Goal: Task Accomplishment & Management: Use online tool/utility

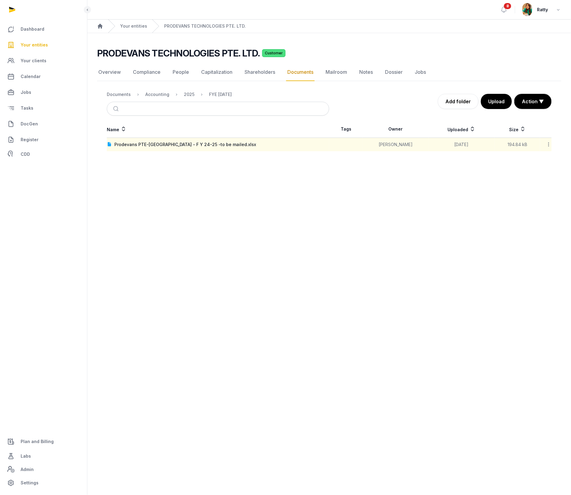
click at [29, 46] on span "Your entities" at bounding box center [34, 44] width 27 height 7
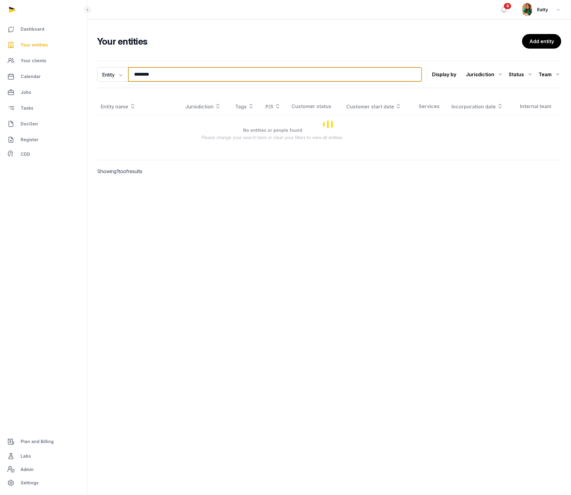
drag, startPoint x: 174, startPoint y: 75, endPoint x: -34, endPoint y: 67, distance: 208.0
click at [0, 67] on html "Dashboard Your entities Your clients Calendar Jobs Tasks DocGen Register CDD Pl…" at bounding box center [285, 247] width 571 height 495
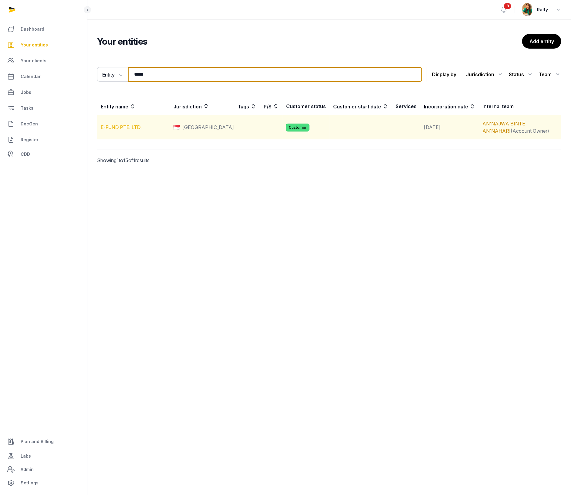
type input "*****"
click at [130, 129] on link "E-FUND PTE. LTD." at bounding box center [121, 127] width 41 height 6
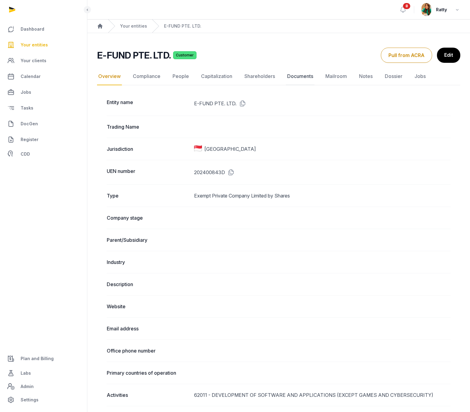
click at [295, 77] on link "Documents" at bounding box center [300, 77] width 29 height 18
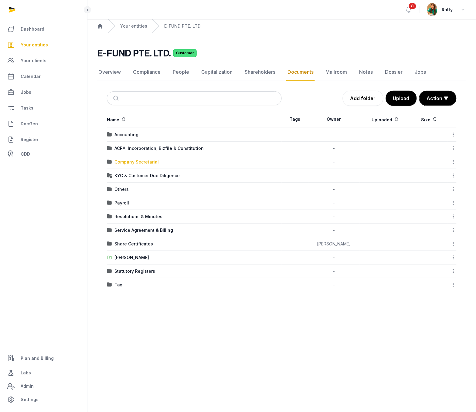
click at [128, 160] on div "Company Secretarial" at bounding box center [136, 162] width 44 height 6
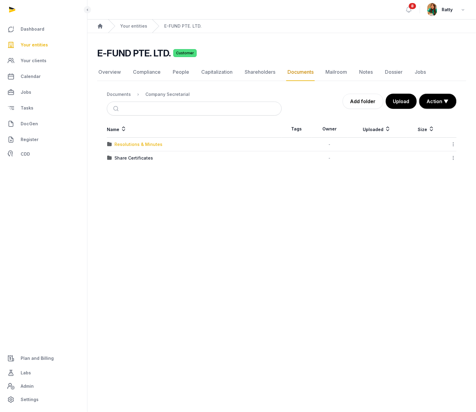
click at [130, 146] on div "Resolutions & Minutes" at bounding box center [138, 144] width 48 height 6
click at [116, 145] on div "2025" at bounding box center [119, 144] width 11 height 6
click at [121, 145] on div "AGM & AR" at bounding box center [124, 144] width 21 height 6
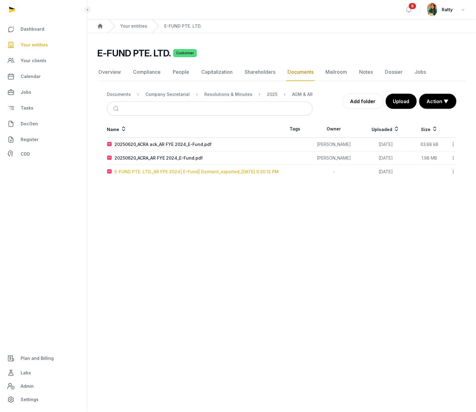
click at [143, 172] on div "E-FUND PTE. LTD._AR FPE 2024| E-Fund| Dormant_exported_2025-06-19 9.50.12 PM" at bounding box center [196, 172] width 164 height 6
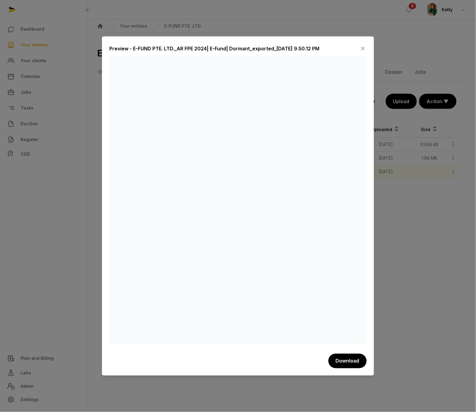
click at [361, 48] on icon at bounding box center [362, 49] width 7 height 10
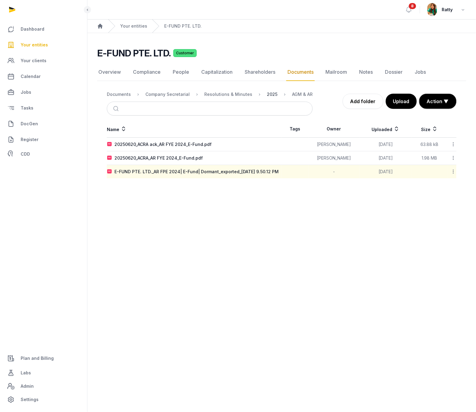
click at [267, 93] on div "2025" at bounding box center [272, 94] width 11 height 6
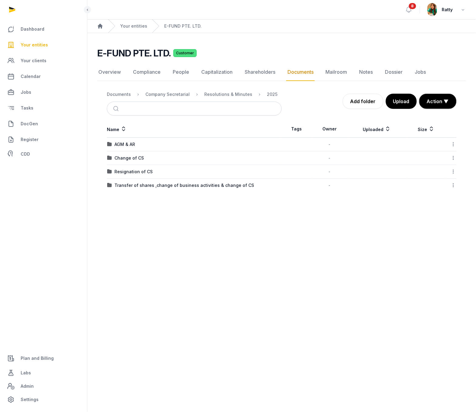
click at [452, 144] on icon at bounding box center [453, 144] width 5 height 6
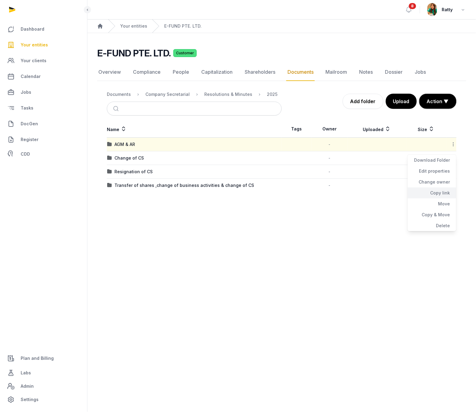
click at [439, 198] on div "Copy link" at bounding box center [432, 203] width 49 height 11
click at [32, 61] on span "Your clients" at bounding box center [34, 60] width 26 height 7
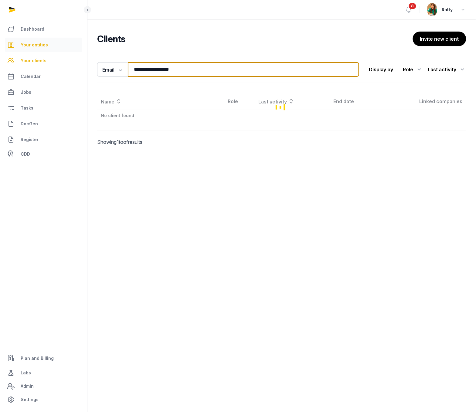
drag, startPoint x: 181, startPoint y: 69, endPoint x: 12, endPoint y: 46, distance: 170.3
click at [18, 48] on div "**********" at bounding box center [238, 206] width 476 height 412
paste input "search"
click at [200, 72] on input "**********" at bounding box center [243, 69] width 231 height 15
drag, startPoint x: 177, startPoint y: 69, endPoint x: 36, endPoint y: 60, distance: 141.4
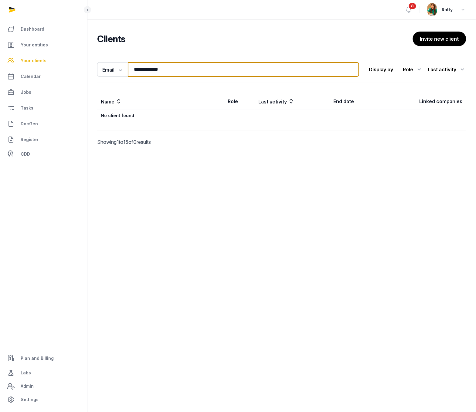
click at [36, 60] on div "**********" at bounding box center [238, 206] width 476 height 412
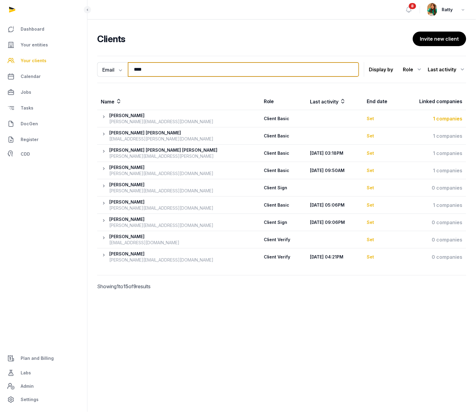
type input "****"
click at [455, 121] on div "1 companies" at bounding box center [433, 118] width 59 height 7
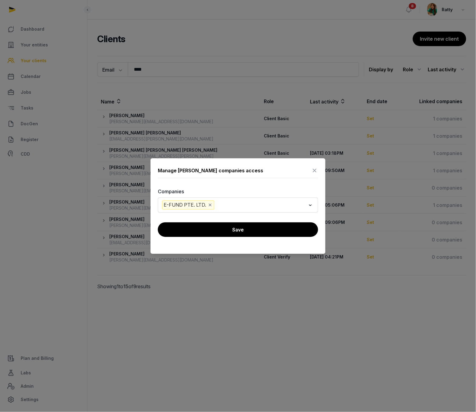
click at [313, 169] on icon at bounding box center [314, 171] width 7 height 10
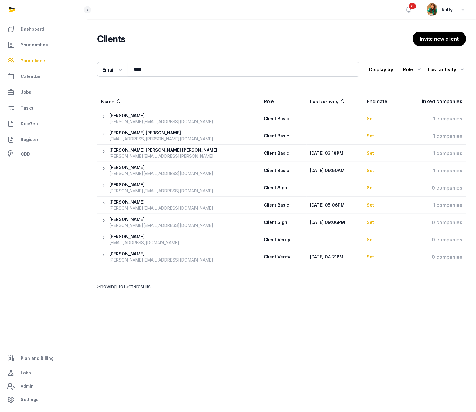
click at [129, 120] on div "eric.bonafini@obsfinance.lu" at bounding box center [161, 122] width 104 height 6
drag, startPoint x: 167, startPoint y: 124, endPoint x: 109, endPoint y: 124, distance: 58.6
click at [109, 124] on th "Eric Bonafini eric.bonafini@obsfinance.lu" at bounding box center [178, 118] width 163 height 17
copy div "eric.bonafini@obsfinance.lu"
click at [30, 45] on span "Your entities" at bounding box center [34, 44] width 27 height 7
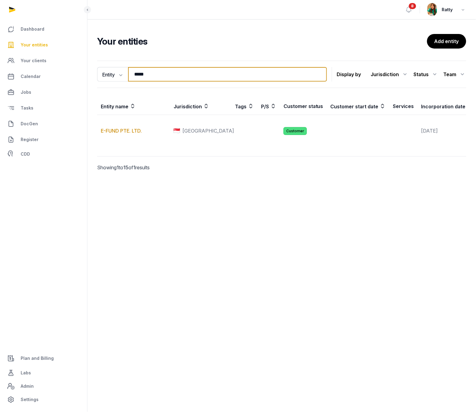
drag, startPoint x: 31, startPoint y: 58, endPoint x: 2, endPoint y: 55, distance: 29.6
click at [8, 56] on div "Dashboard Your entities Your clients Calendar Jobs Tasks DocGen Register CDD Pl…" at bounding box center [238, 206] width 476 height 412
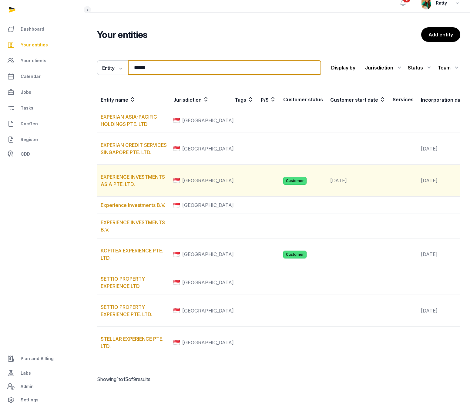
scroll to position [76, 0]
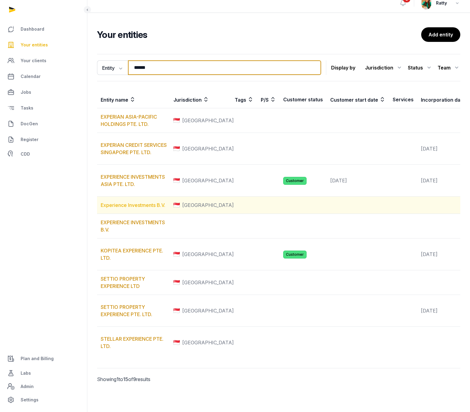
type input "******"
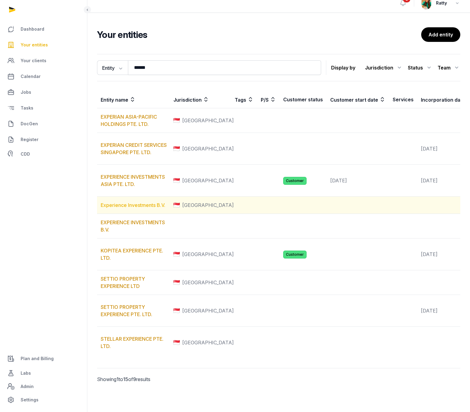
click at [129, 202] on link "Experience Investments B.V." at bounding box center [133, 205] width 65 height 6
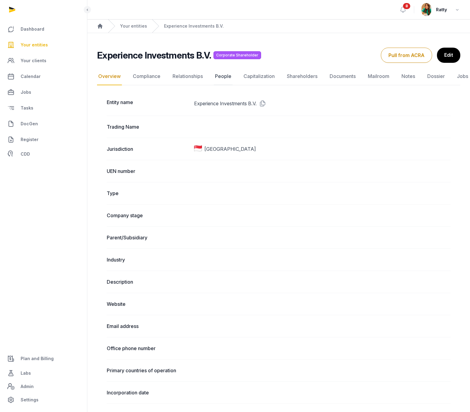
click at [222, 76] on link "People" at bounding box center [223, 77] width 19 height 18
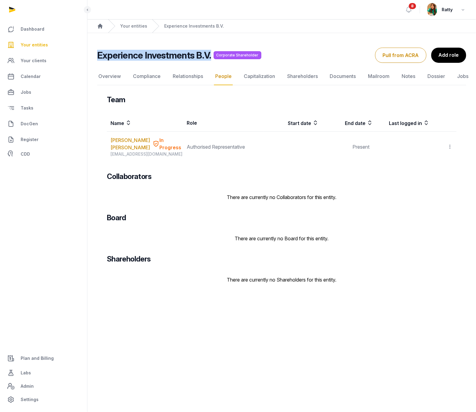
drag, startPoint x: 96, startPoint y: 56, endPoint x: 213, endPoint y: 59, distance: 116.6
click at [213, 59] on div "Experience Investments B.V. Corporate Shareholder People Overview Compliance Re…" at bounding box center [281, 167] width 388 height 238
drag, startPoint x: 213, startPoint y: 59, endPoint x: 202, endPoint y: 59, distance: 10.3
copy h2 "Experience Investments B.V."
click at [42, 43] on span "Your entities" at bounding box center [34, 44] width 27 height 7
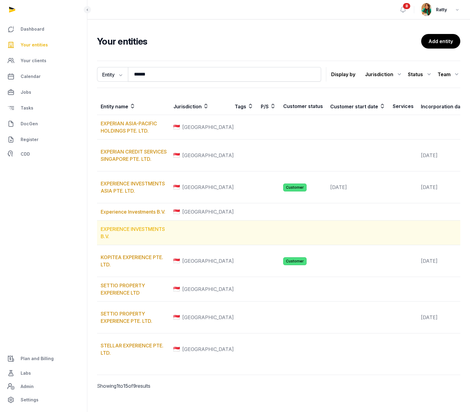
click at [116, 239] on link "EXPERIENCE INVESTMENTS B.V." at bounding box center [133, 232] width 64 height 13
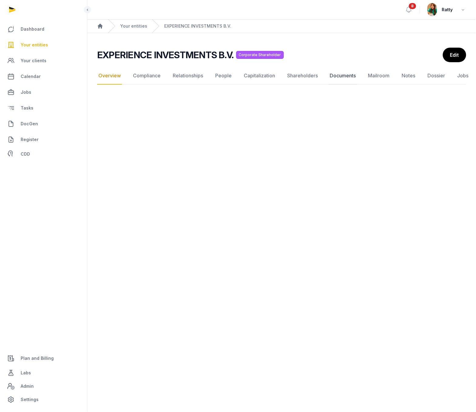
click at [336, 75] on link "Documents" at bounding box center [343, 76] width 29 height 18
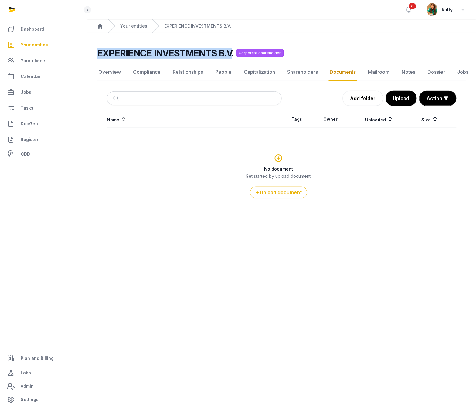
drag, startPoint x: 230, startPoint y: 53, endPoint x: 99, endPoint y: 50, distance: 130.5
click at [99, 50] on h2 "EXPERIENCE INVESTMENTS B.V." at bounding box center [165, 53] width 137 height 11
copy h2 "EXPERIENCE INVESTMENTS B.V"
click at [216, 73] on link "People" at bounding box center [223, 72] width 19 height 18
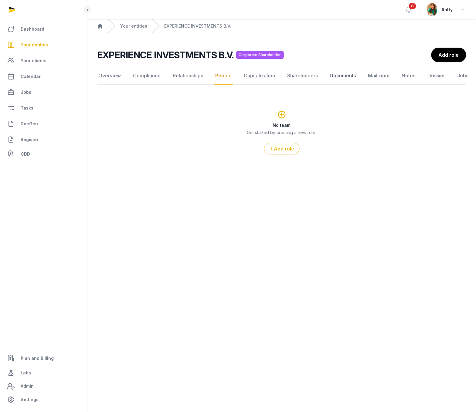
click at [340, 74] on link "Documents" at bounding box center [343, 76] width 29 height 18
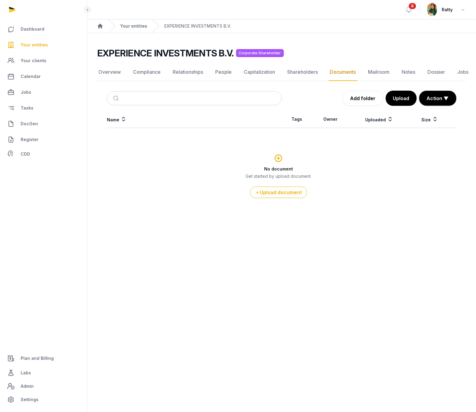
click at [140, 25] on link "Your entities" at bounding box center [133, 26] width 27 height 6
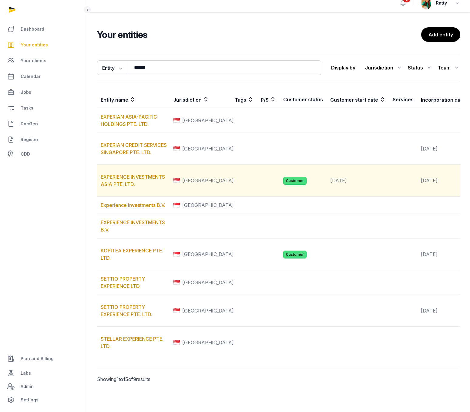
scroll to position [86, 0]
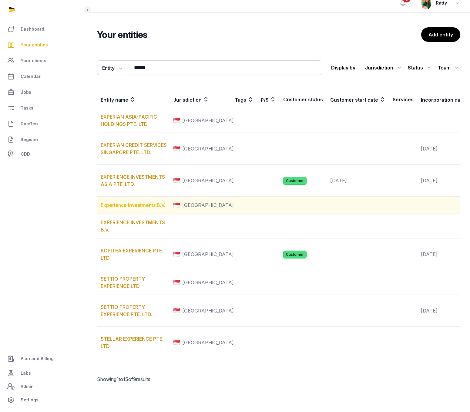
click at [130, 202] on link "Experience Investments B.V." at bounding box center [133, 205] width 65 height 6
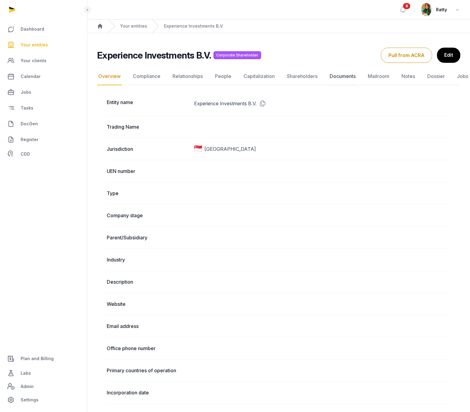
click at [345, 78] on link "Documents" at bounding box center [343, 77] width 29 height 18
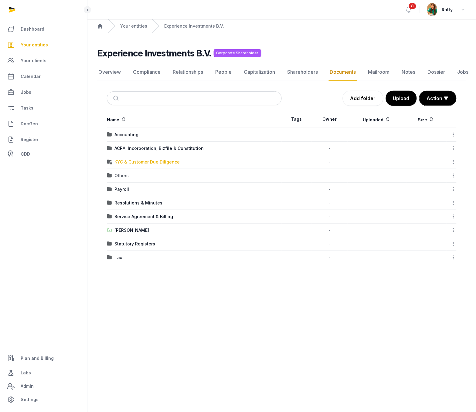
click at [137, 161] on div "KYC & Customer Due Diligence" at bounding box center [146, 162] width 65 height 6
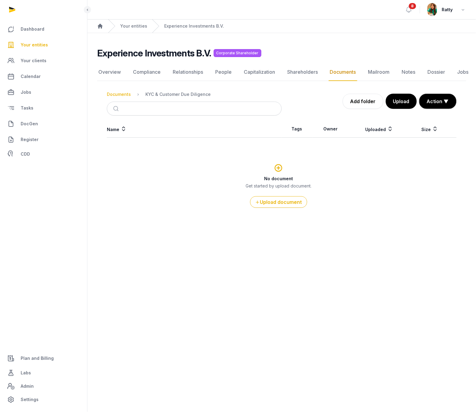
click at [120, 93] on div "Documents" at bounding box center [119, 94] width 24 height 6
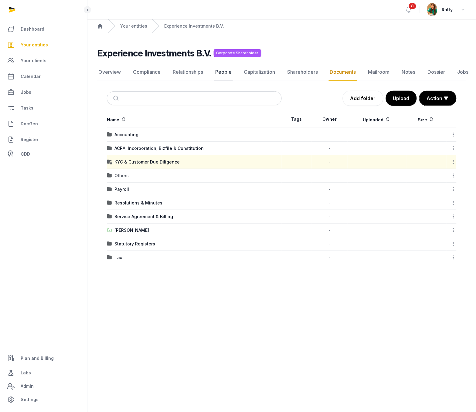
click at [225, 72] on link "People" at bounding box center [223, 72] width 19 height 18
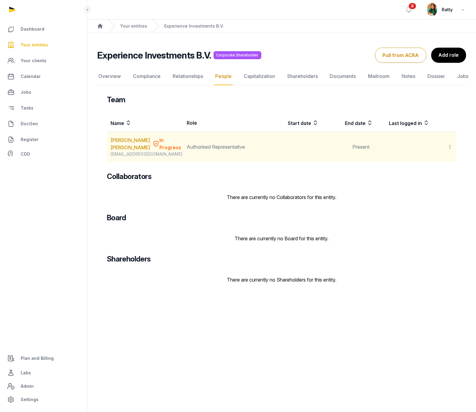
click at [451, 148] on icon at bounding box center [449, 147] width 5 height 6
click at [121, 140] on link "Troost Jelle Wichert" at bounding box center [129, 144] width 39 height 15
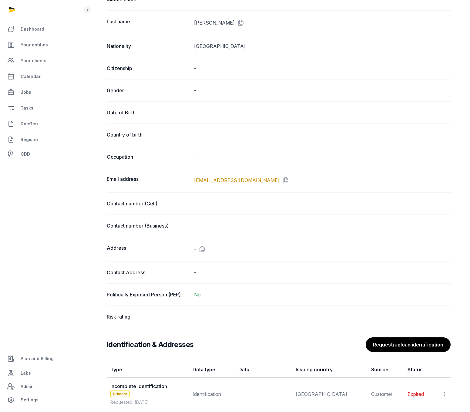
scroll to position [376, 0]
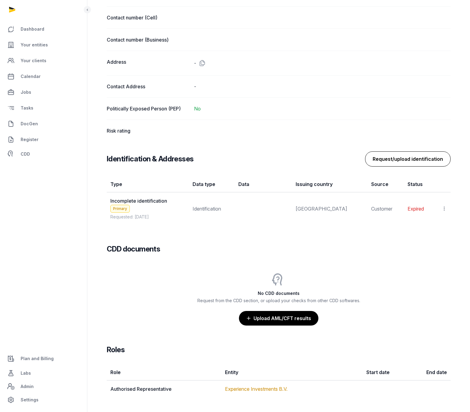
click at [413, 157] on button "Request/upload identification" at bounding box center [408, 158] width 86 height 15
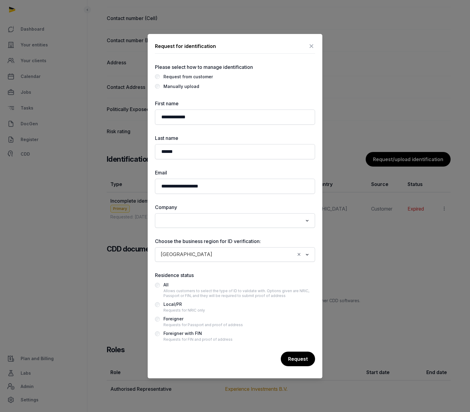
click at [183, 266] on div "All Allows customers to select the type of ID to validate with. Options given a…" at bounding box center [235, 311] width 160 height 61
click at [191, 266] on div "Requests for Passport and proof of address" at bounding box center [204, 325] width 80 height 5
click at [301, 266] on div "Request" at bounding box center [297, 358] width 35 height 15
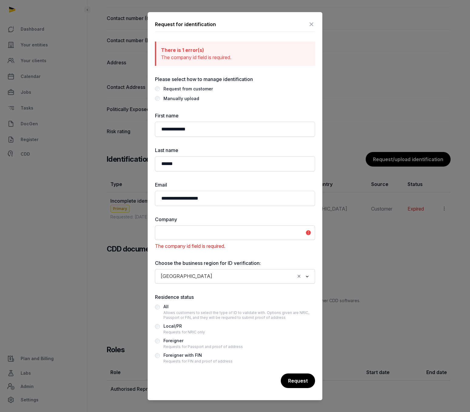
click at [199, 237] on div "Loading..." at bounding box center [235, 232] width 154 height 11
click at [199, 245] on li "Experience Investments B.V." at bounding box center [235, 246] width 160 height 9
click at [301, 266] on div "**********" at bounding box center [235, 206] width 175 height 388
drag, startPoint x: 298, startPoint y: 384, endPoint x: 278, endPoint y: 287, distance: 99.5
click at [298, 266] on div "Request" at bounding box center [297, 380] width 35 height 15
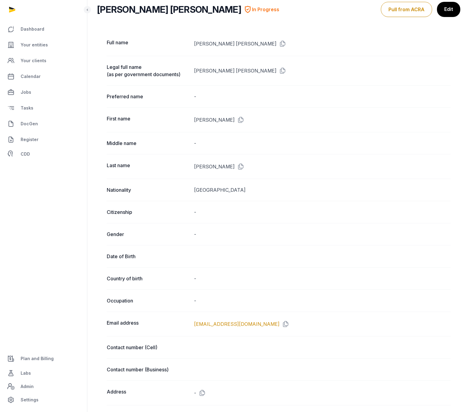
scroll to position [152, 0]
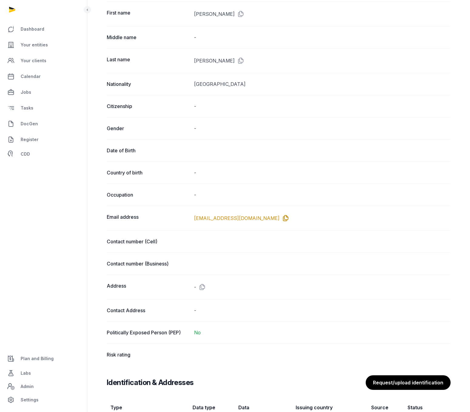
click at [280, 218] on icon at bounding box center [285, 218] width 10 height 10
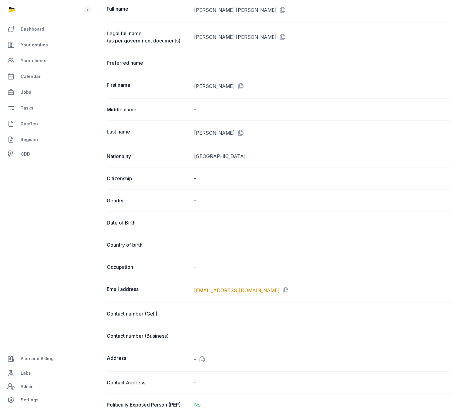
scroll to position [0, 0]
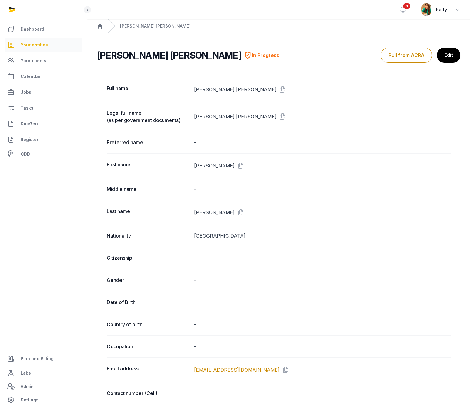
click at [34, 43] on span "Your entities" at bounding box center [34, 44] width 27 height 7
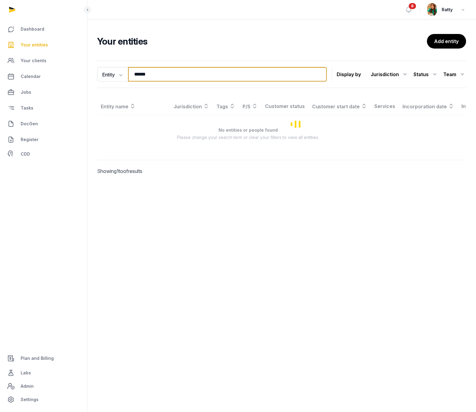
drag, startPoint x: 168, startPoint y: 77, endPoint x: 4, endPoint y: 50, distance: 166.1
click at [4, 50] on div "Dashboard Your entities Your clients Calendar Jobs Tasks DocGen Register CDD Pl…" at bounding box center [238, 206] width 476 height 412
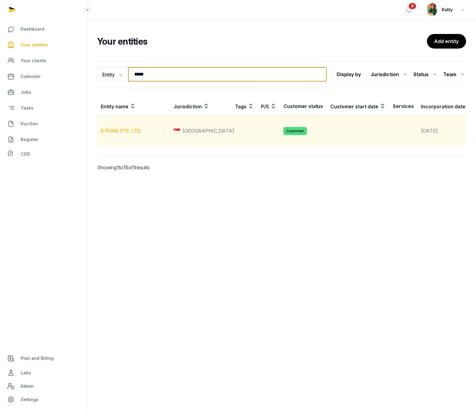
type input "*****"
click at [117, 134] on link "E-FUND PTE. LTD." at bounding box center [121, 131] width 41 height 6
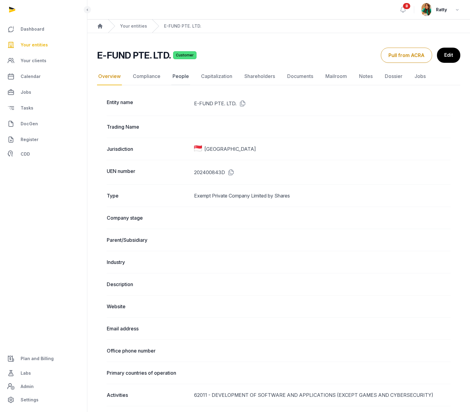
click at [184, 76] on link "People" at bounding box center [180, 77] width 19 height 18
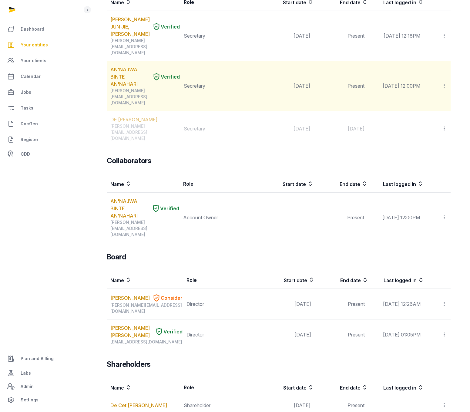
scroll to position [123, 0]
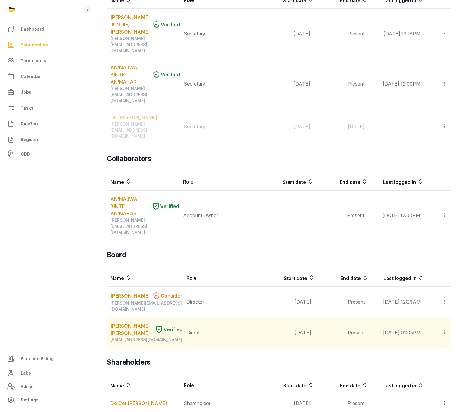
click at [158, 266] on div "BONAFINIE@gmail.com" at bounding box center [146, 340] width 72 height 6
click at [122, 266] on link "BONAFINI ERIC OLIVIER" at bounding box center [131, 329] width 42 height 15
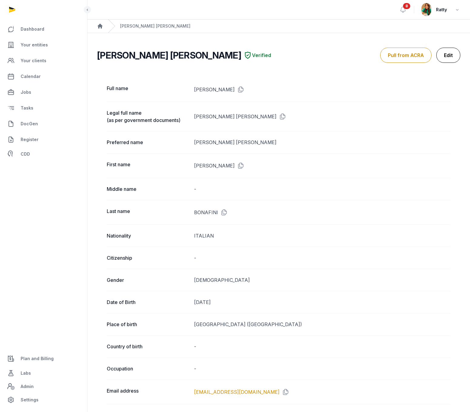
click at [452, 54] on link "Edit" at bounding box center [449, 55] width 24 height 15
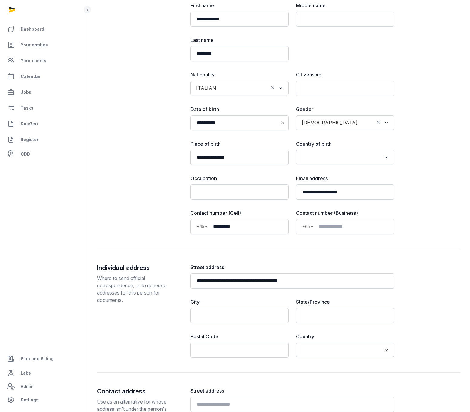
scroll to position [128, 0]
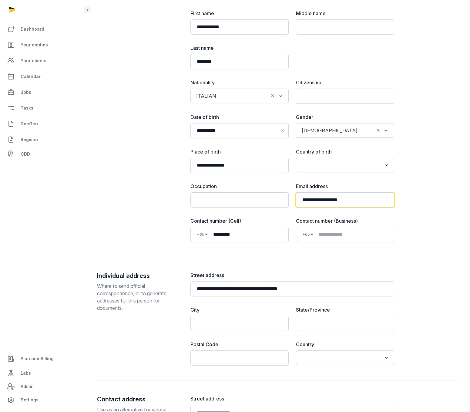
drag, startPoint x: 361, startPoint y: 202, endPoint x: 286, endPoint y: 196, distance: 75.2
click at [286, 196] on div "**********" at bounding box center [293, 195] width 204 height 25
click at [376, 203] on input "**********" at bounding box center [345, 199] width 98 height 15
drag, startPoint x: 374, startPoint y: 203, endPoint x: 235, endPoint y: 184, distance: 140.0
click at [238, 185] on div "**********" at bounding box center [293, 195] width 204 height 25
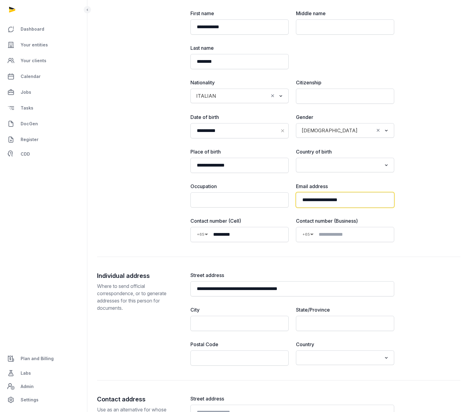
paste input "email"
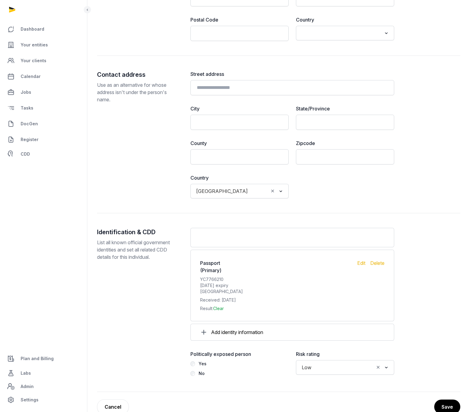
scroll to position [469, 0]
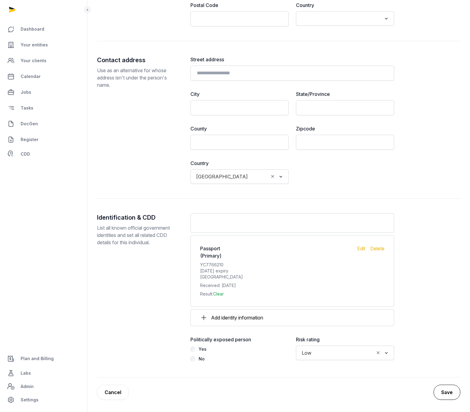
type input "**********"
click at [442, 266] on button "Save" at bounding box center [447, 392] width 27 height 15
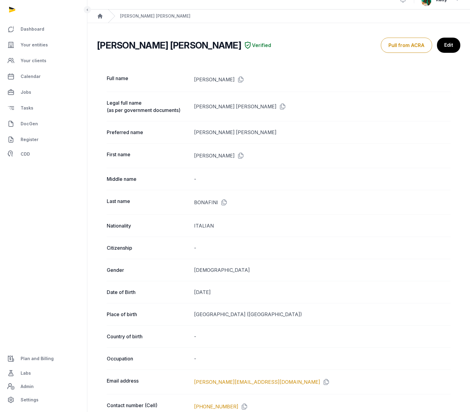
scroll to position [190, 0]
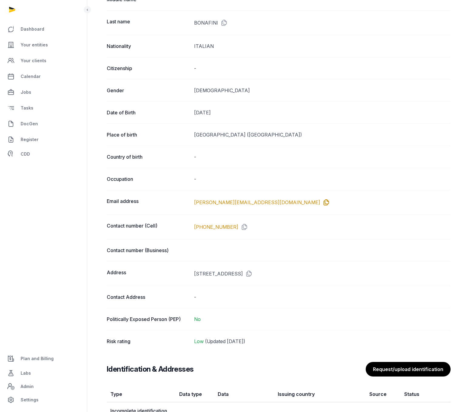
click at [320, 200] on icon at bounding box center [325, 203] width 10 height 10
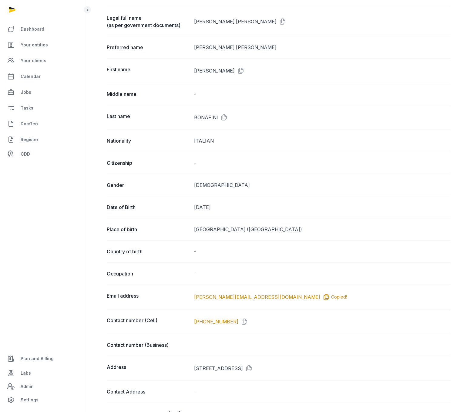
scroll to position [0, 0]
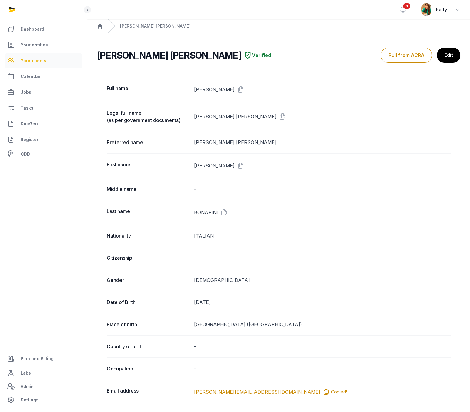
click at [29, 64] on span "Your clients" at bounding box center [34, 60] width 26 height 7
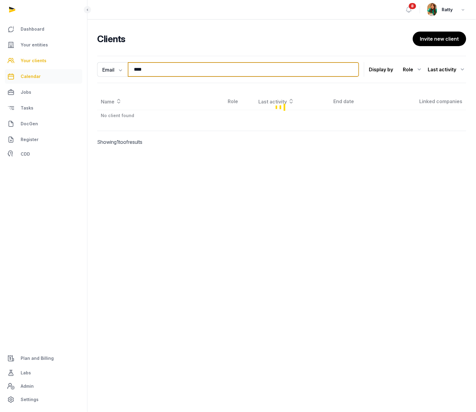
drag, startPoint x: 150, startPoint y: 72, endPoint x: 77, endPoint y: 72, distance: 72.2
click at [80, 72] on div "Dashboard Your entities Your clients Calendar Jobs Tasks DocGen Register CDD Pl…" at bounding box center [238, 206] width 476 height 412
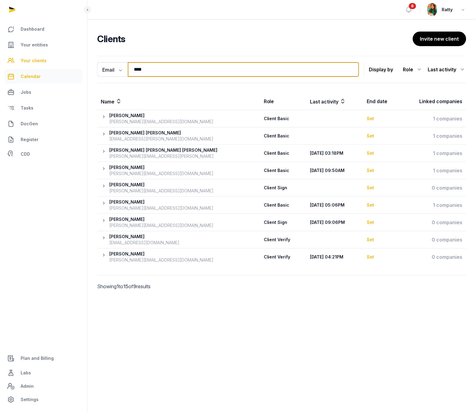
paste input "*********"
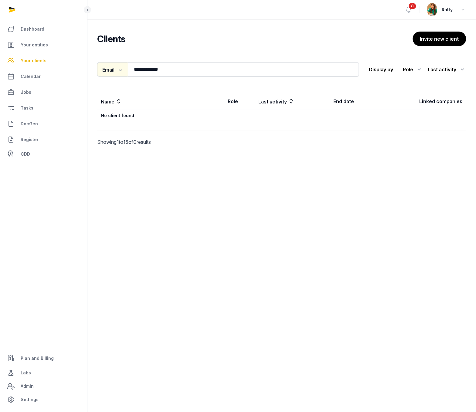
click at [111, 71] on button "Email" at bounding box center [112, 69] width 31 height 15
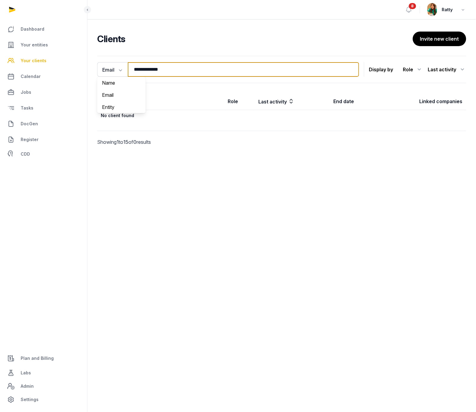
click at [182, 70] on input "**********" at bounding box center [243, 69] width 231 height 15
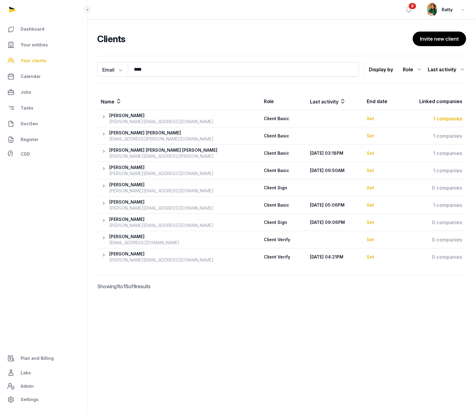
click at [439, 119] on div "1 companies" at bounding box center [433, 118] width 59 height 7
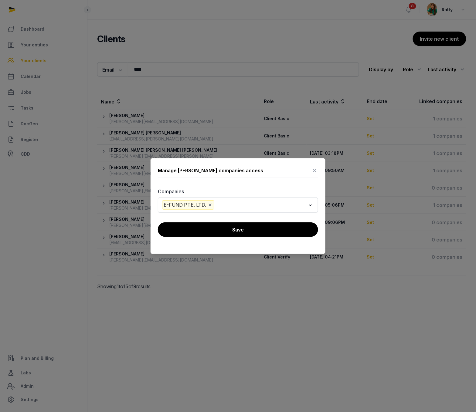
click at [315, 168] on icon at bounding box center [314, 171] width 7 height 10
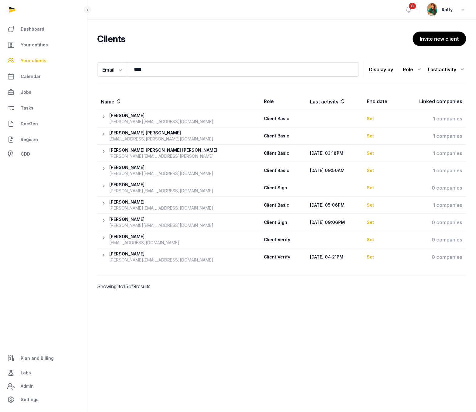
click at [105, 117] on icon at bounding box center [105, 119] width 8 height 12
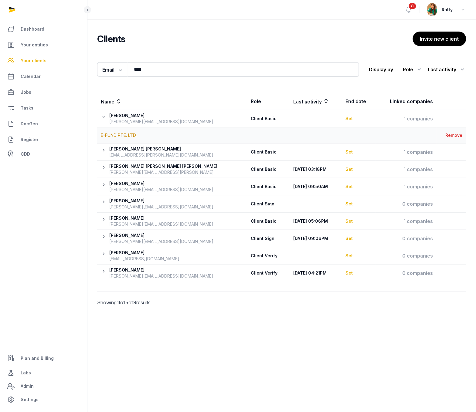
click at [118, 118] on div "Eric Bonafini" at bounding box center [161, 116] width 104 height 6
click at [128, 121] on div "eric.bonafini@obsfinance.lu" at bounding box center [161, 122] width 104 height 6
click at [110, 116] on div "Eric Bonafini" at bounding box center [161, 116] width 104 height 6
drag, startPoint x: 151, startPoint y: 69, endPoint x: 134, endPoint y: 69, distance: 17.6
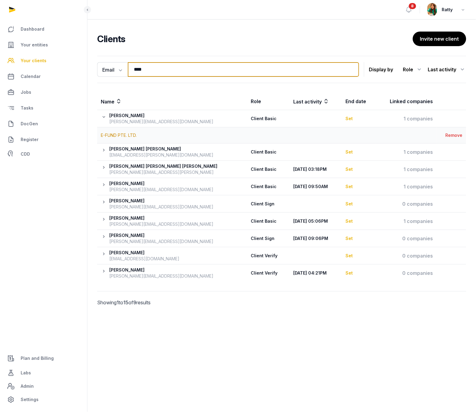
click at [134, 69] on input "****" at bounding box center [243, 69] width 231 height 15
paste input "*********"
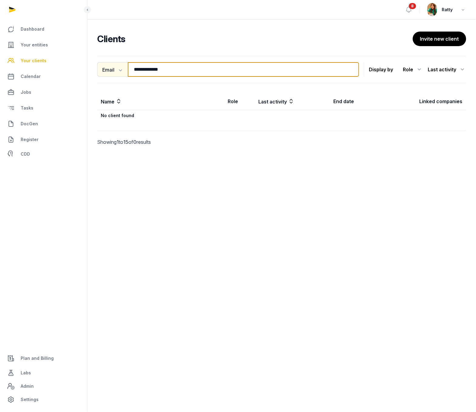
type input "**********"
click at [111, 69] on button "Email" at bounding box center [112, 69] width 31 height 15
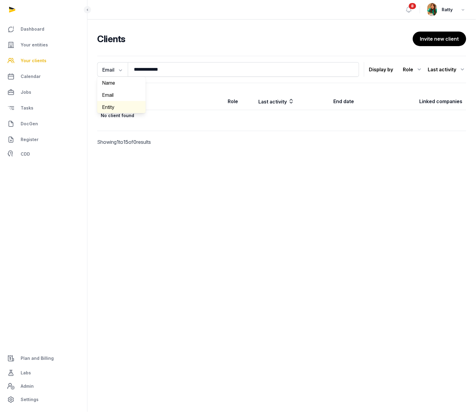
click at [118, 105] on div "Entity" at bounding box center [121, 107] width 49 height 12
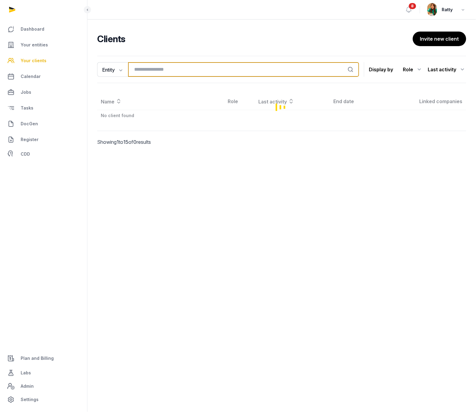
click at [172, 68] on input "search" at bounding box center [243, 69] width 231 height 15
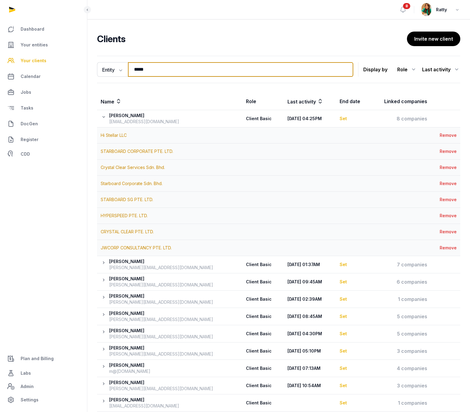
type input "******"
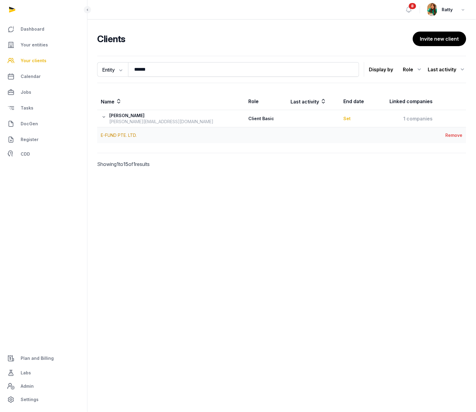
click at [121, 118] on div "Eric Bonafini" at bounding box center [161, 116] width 104 height 6
click at [115, 134] on link "E-FUND PTE. LTD." at bounding box center [119, 135] width 36 height 5
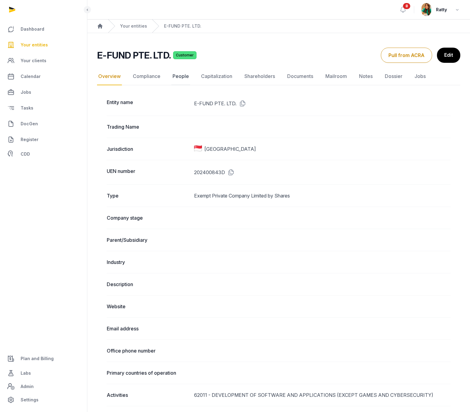
click at [180, 76] on link "People" at bounding box center [180, 77] width 19 height 18
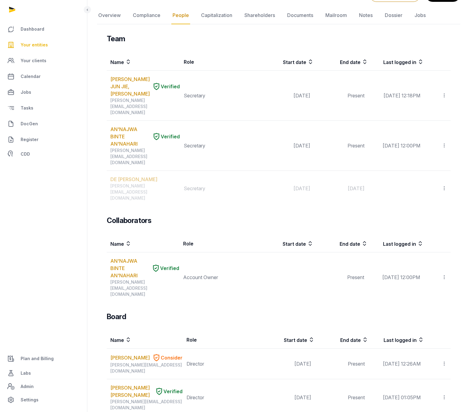
scroll to position [123, 0]
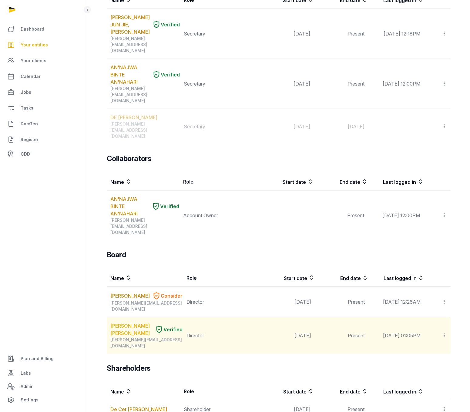
click at [124, 266] on link "BONAFINI ERIC OLIVIER" at bounding box center [131, 329] width 42 height 15
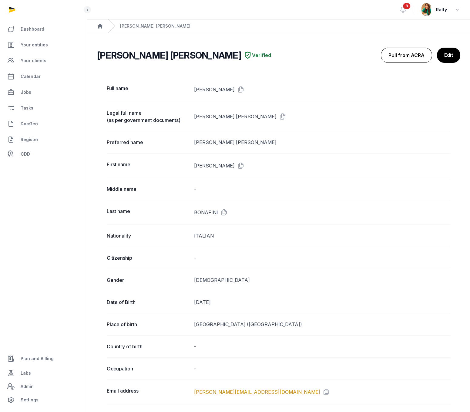
click at [413, 57] on button "Pull from ACRA" at bounding box center [406, 55] width 51 height 15
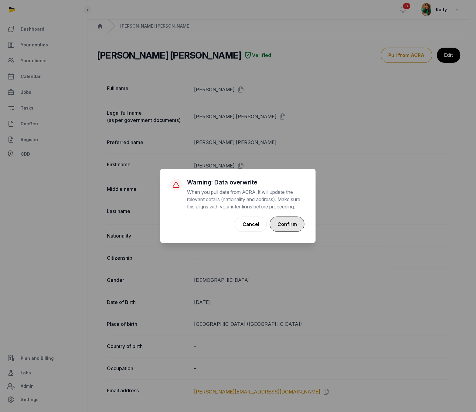
click at [287, 222] on button "Confirm" at bounding box center [287, 224] width 35 height 15
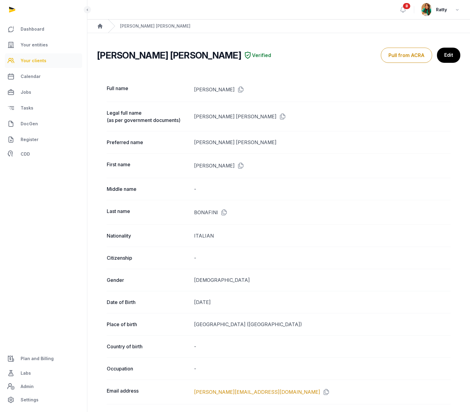
click at [28, 58] on span "Your clients" at bounding box center [34, 60] width 26 height 7
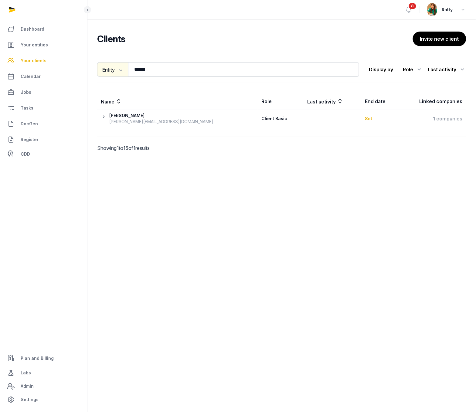
click at [114, 70] on button "Entity" at bounding box center [112, 69] width 31 height 15
click at [108, 96] on div "Email" at bounding box center [121, 95] width 49 height 12
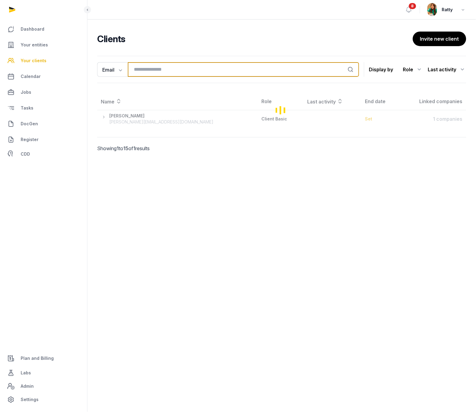
click at [158, 69] on input "search" at bounding box center [243, 69] width 231 height 15
paste input "**********"
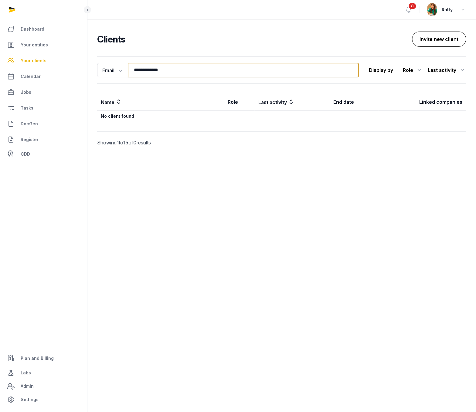
type input "**********"
click at [429, 42] on button "Invite new client" at bounding box center [439, 39] width 54 height 15
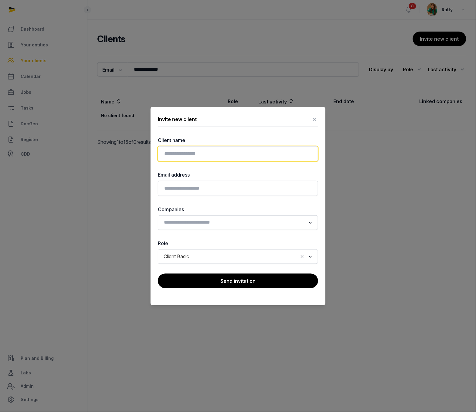
click at [196, 152] on input "text" at bounding box center [238, 153] width 160 height 15
type input "**********"
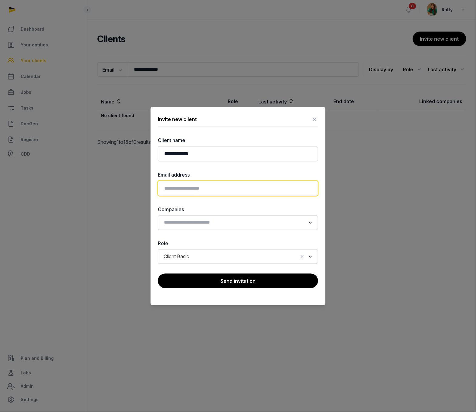
click at [186, 193] on input "email" at bounding box center [238, 188] width 160 height 15
paste input "**********"
type input "**********"
click at [183, 227] on input "Search for option" at bounding box center [233, 222] width 144 height 8
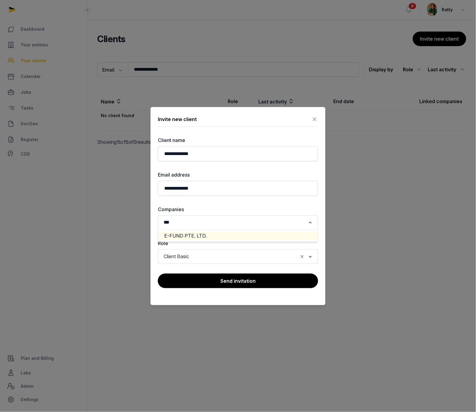
click at [188, 238] on li "E-FUND PTE. LTD." at bounding box center [238, 236] width 160 height 9
type input "***"
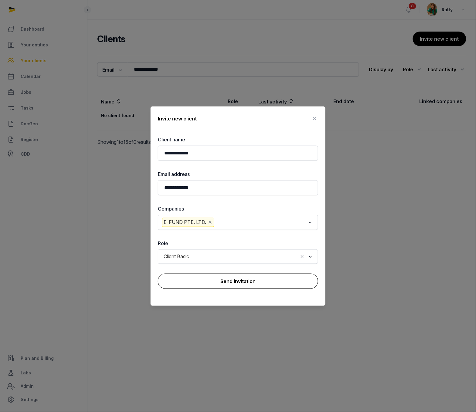
click at [220, 266] on button "Send invitation" at bounding box center [238, 281] width 160 height 15
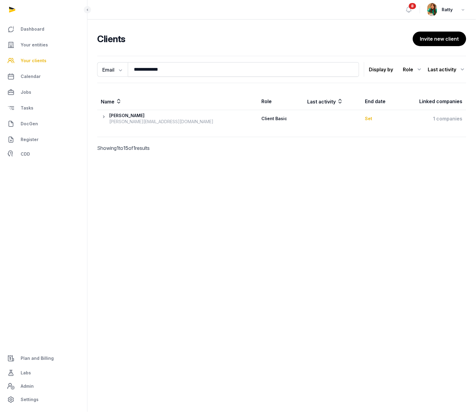
click at [102, 117] on icon at bounding box center [105, 119] width 8 height 12
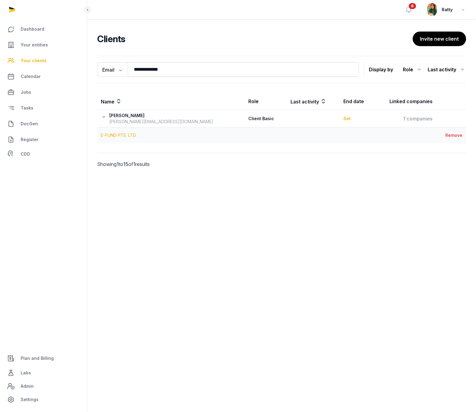
click at [120, 136] on link "E-FUND PTE. LTD." at bounding box center [119, 135] width 36 height 5
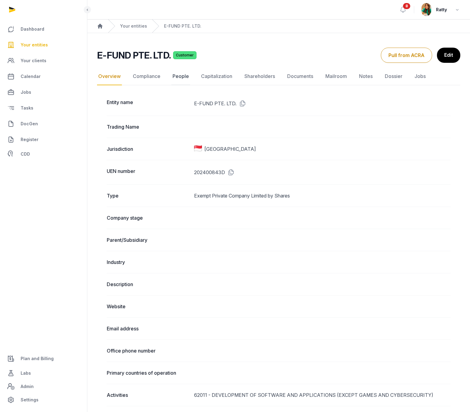
click at [179, 76] on link "People" at bounding box center [180, 77] width 19 height 18
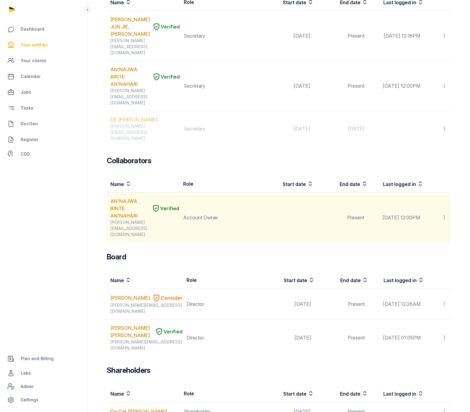
scroll to position [123, 0]
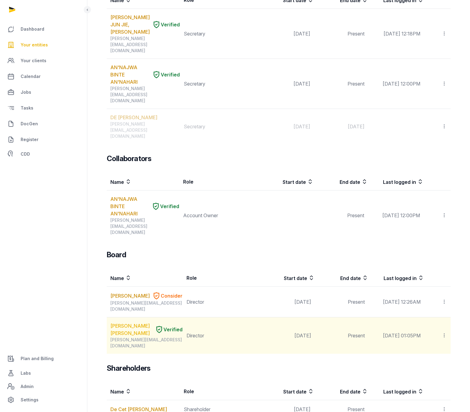
click at [117, 266] on link "BONAFINI ERIC OLIVIER" at bounding box center [131, 329] width 42 height 15
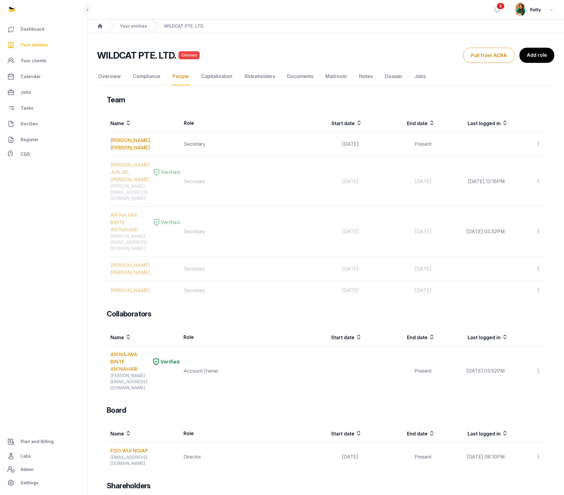
click at [37, 44] on span "Your entities" at bounding box center [34, 44] width 27 height 7
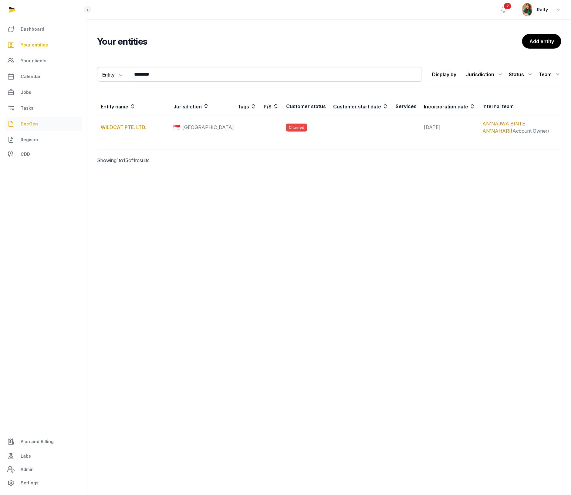
click at [28, 125] on span "DocGen" at bounding box center [29, 123] width 17 height 7
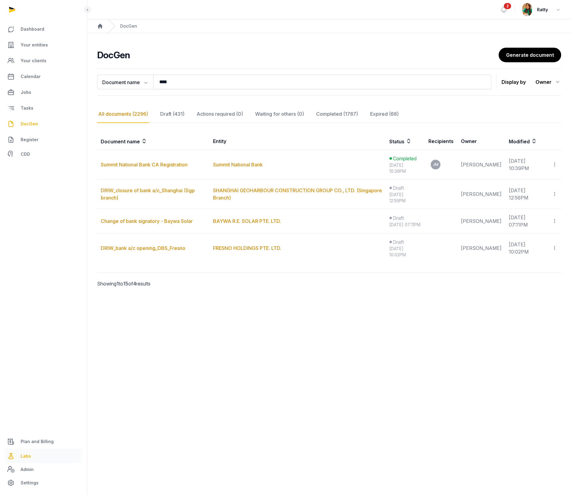
click at [28, 460] on link "Labs" at bounding box center [43, 456] width 77 height 15
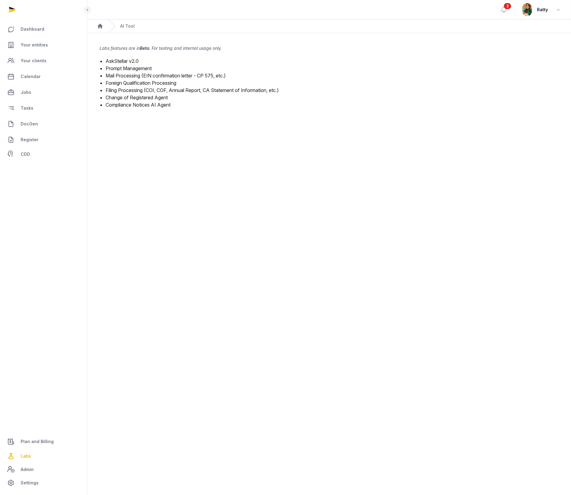
click at [122, 73] on link "Mail Processing (EIN confirmation letter - CP 575, etc.)" at bounding box center [166, 76] width 120 height 6
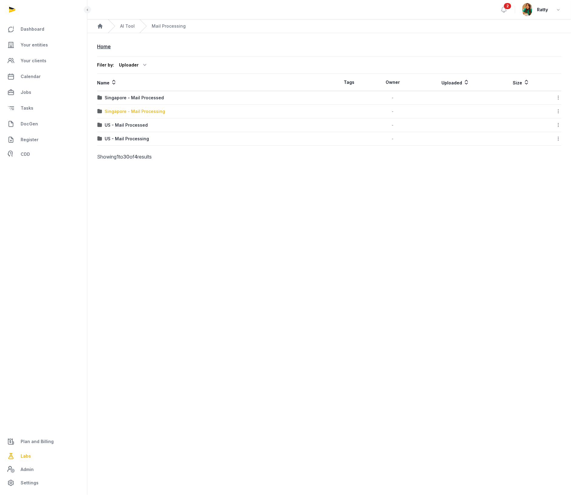
click at [125, 114] on div "Singapore - Mail Processing" at bounding box center [135, 111] width 60 height 6
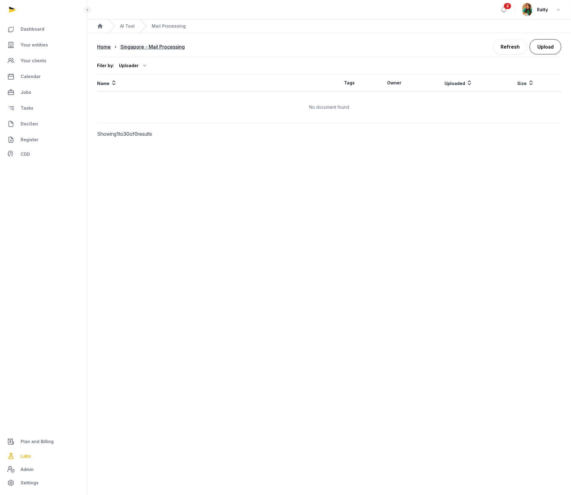
click at [542, 49] on button "Upload" at bounding box center [546, 46] width 32 height 15
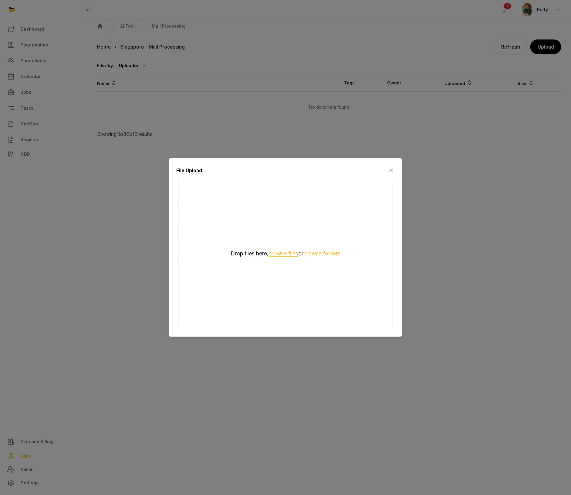
click at [283, 254] on button "browse files" at bounding box center [284, 254] width 30 height 6
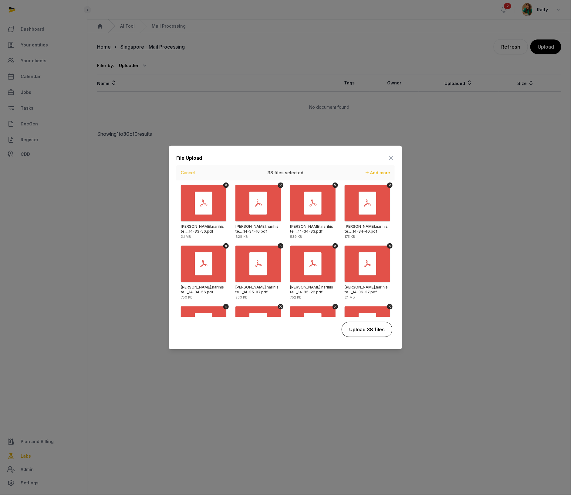
click at [369, 325] on button "Upload 38 files" at bounding box center [367, 329] width 51 height 15
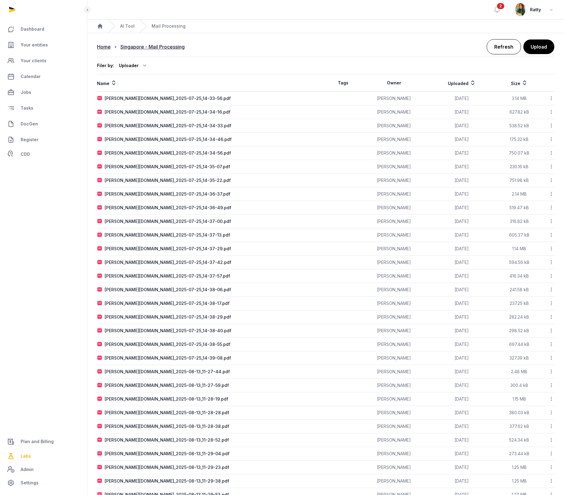
click at [504, 49] on link "Refresh" at bounding box center [504, 46] width 34 height 15
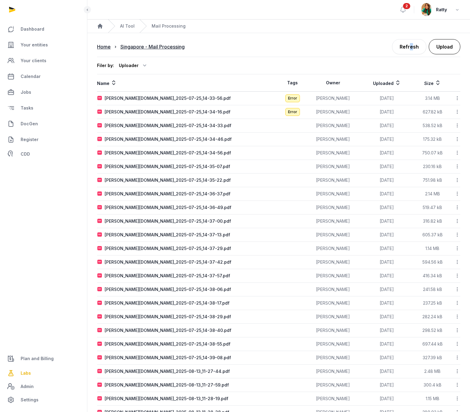
click at [444, 48] on button "Upload" at bounding box center [445, 46] width 32 height 15
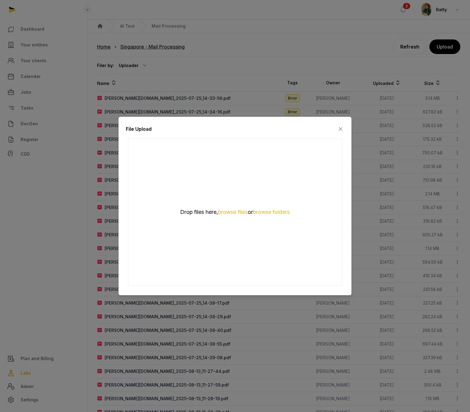
click at [340, 130] on icon at bounding box center [340, 129] width 7 height 10
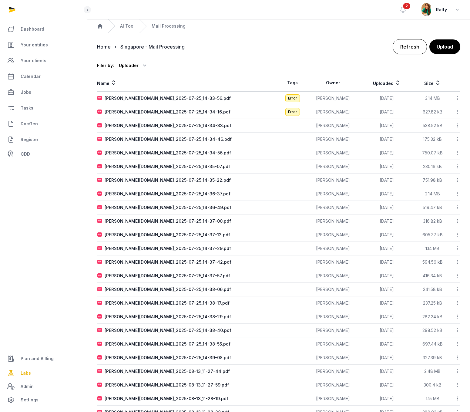
click at [407, 48] on link "Refresh" at bounding box center [410, 46] width 34 height 15
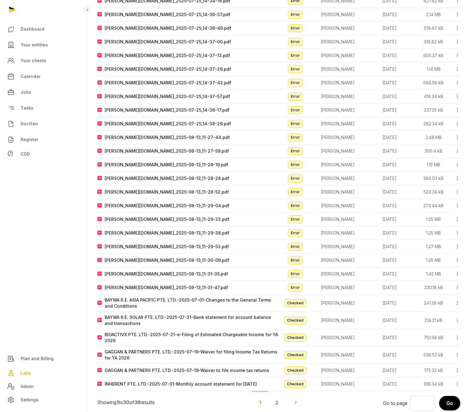
scroll to position [141, 0]
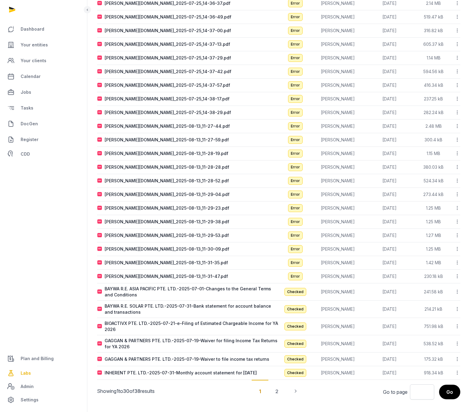
click at [457, 277] on icon at bounding box center [457, 276] width 5 height 6
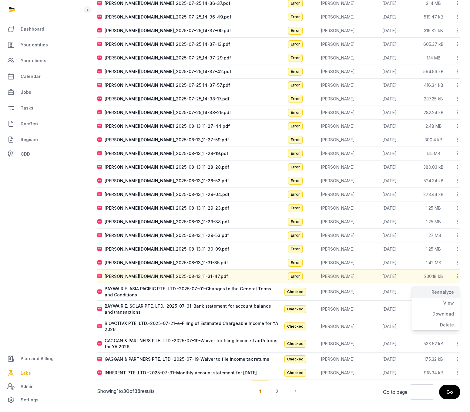
click at [445, 298] on div "Reanalyze" at bounding box center [436, 303] width 49 height 11
click at [456, 263] on icon at bounding box center [457, 262] width 5 height 6
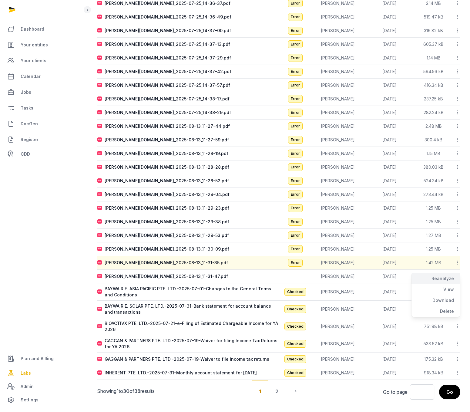
click at [442, 284] on div "Reanalyze" at bounding box center [436, 289] width 49 height 11
click at [458, 249] on icon at bounding box center [457, 249] width 5 height 6
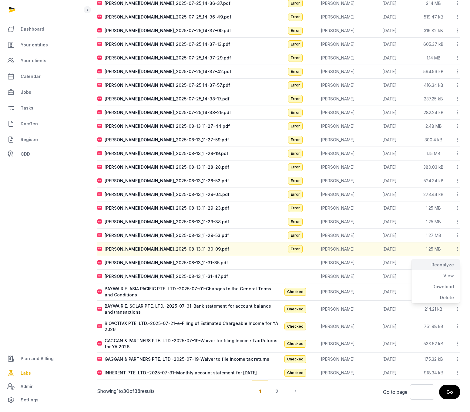
click at [449, 270] on div "Reanalyze" at bounding box center [436, 275] width 49 height 11
click at [185, 290] on div "BAYWA R.E. ASIA PACIFIC PTE. LTD.-2025-07-01-Changes to the General Terms and C…" at bounding box center [192, 292] width 174 height 12
type input "**********"
type textarea "**********"
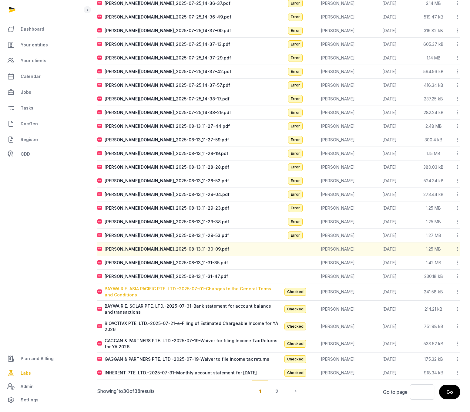
type textarea "**********"
type input "**********"
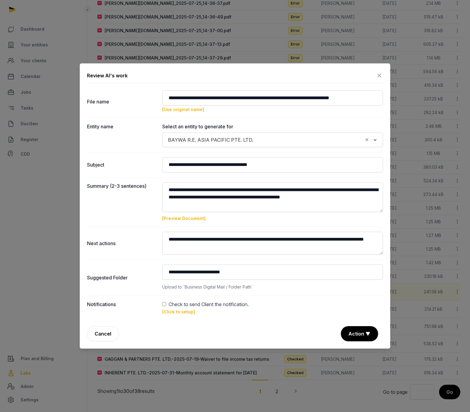
click at [180, 312] on link "[Click to setup]" at bounding box center [178, 311] width 33 height 5
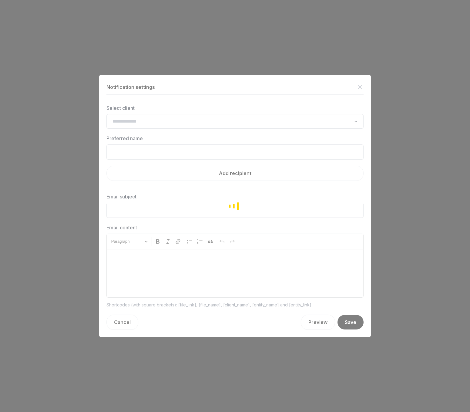
type input "**********"
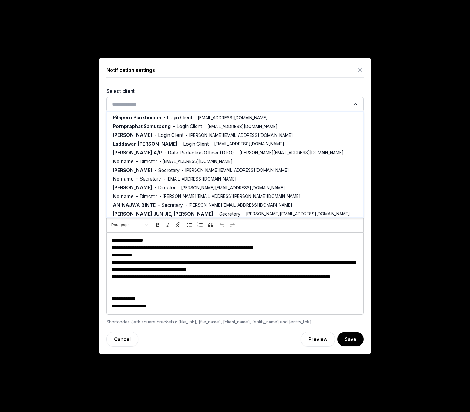
click at [159, 105] on input "Search for option" at bounding box center [230, 104] width 241 height 8
click at [158, 127] on span "Pornpraphat Samutpong" at bounding box center [142, 126] width 58 height 7
type input "**********"
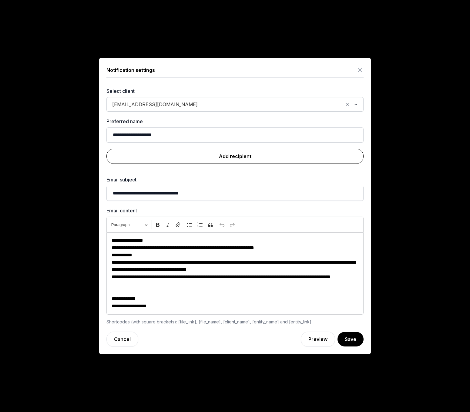
click at [223, 155] on link "Add recipient" at bounding box center [235, 156] width 257 height 15
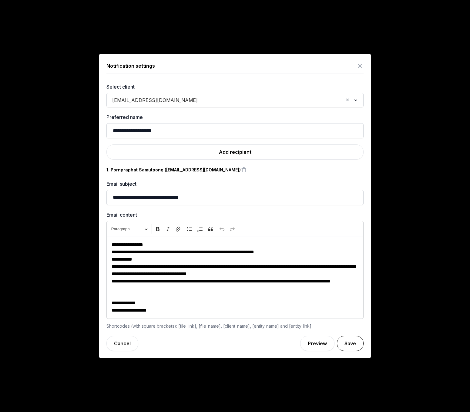
click at [352, 339] on button "Save" at bounding box center [350, 343] width 27 height 15
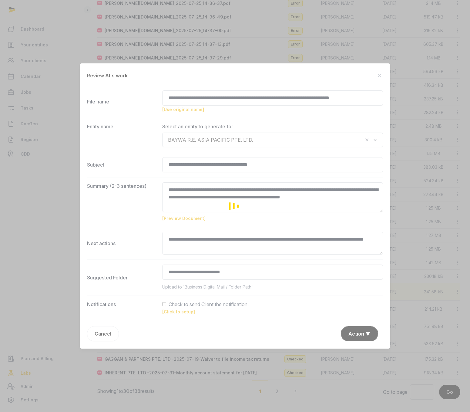
click at [361, 333] on div "Loading" at bounding box center [235, 206] width 470 height 412
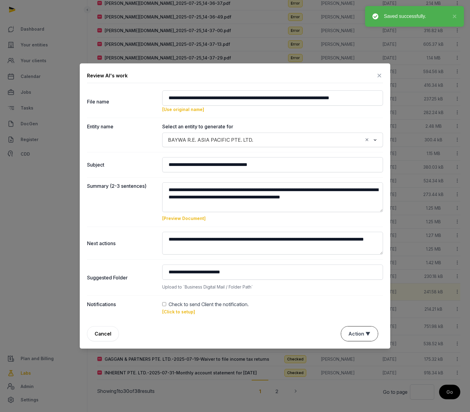
click at [354, 328] on button "Action ▼" at bounding box center [359, 334] width 37 height 15
click at [355, 305] on div "Approve" at bounding box center [359, 311] width 49 height 12
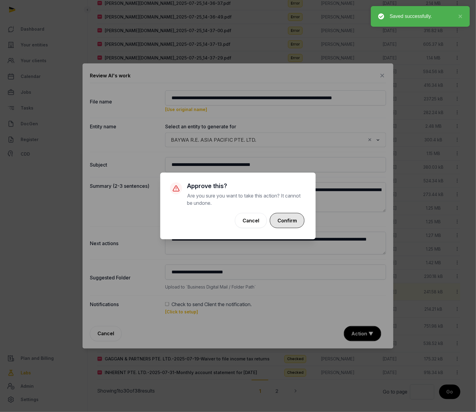
click at [288, 223] on button "Confirm" at bounding box center [287, 220] width 35 height 15
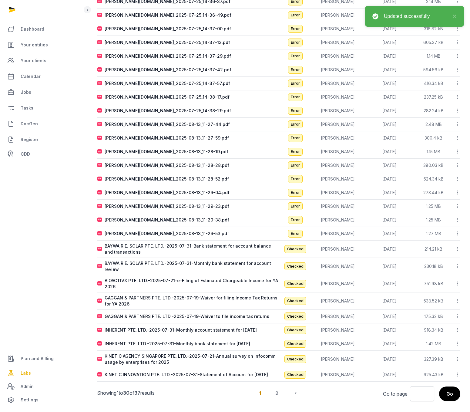
click at [456, 250] on icon at bounding box center [457, 249] width 5 height 6
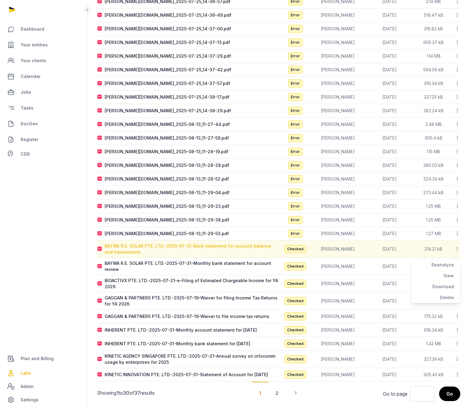
click at [246, 245] on div "BAYWA R.E. SOLAR PTE. LTD.-2025-07-31-Bank statement for account balance and tr…" at bounding box center [192, 249] width 174 height 12
type input "**********"
type textarea "**********"
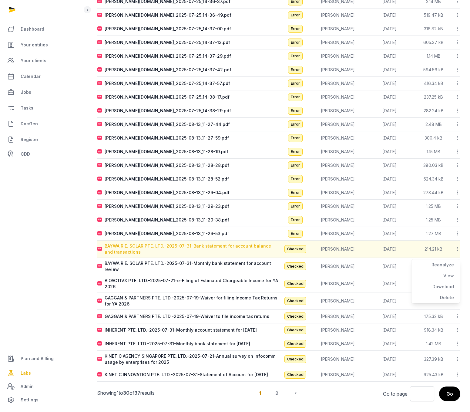
type input "**********"
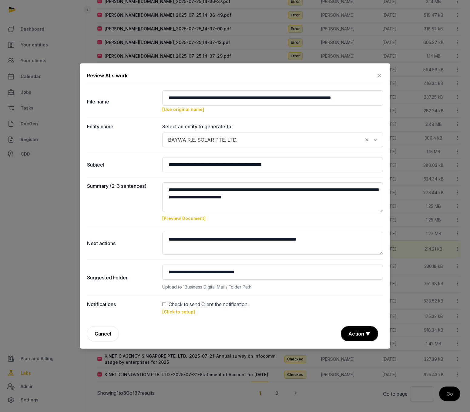
click at [180, 313] on link "[Click to setup]" at bounding box center [178, 311] width 33 height 5
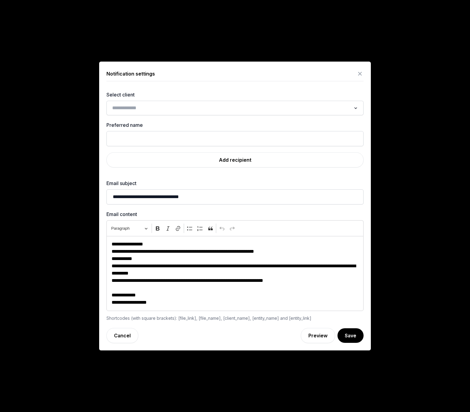
click at [147, 106] on input "Search for option" at bounding box center [230, 108] width 241 height 8
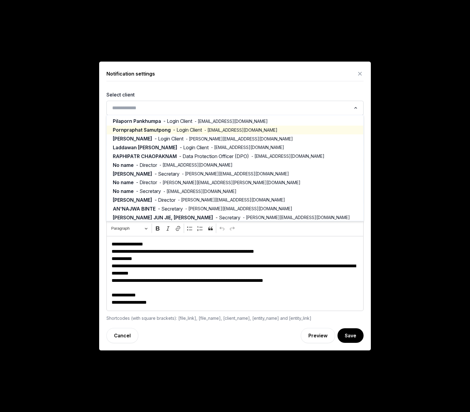
click at [145, 127] on span "Pornpraphat Samutpong" at bounding box center [142, 130] width 58 height 7
type input "**********"
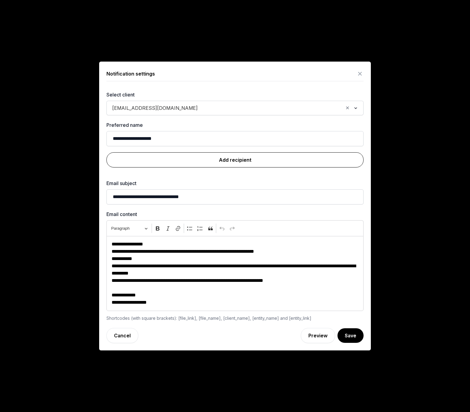
click at [233, 160] on link "Add recipient" at bounding box center [235, 159] width 257 height 15
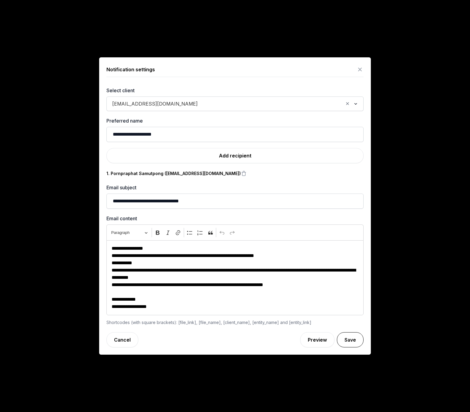
click at [346, 343] on button "Save" at bounding box center [350, 339] width 27 height 15
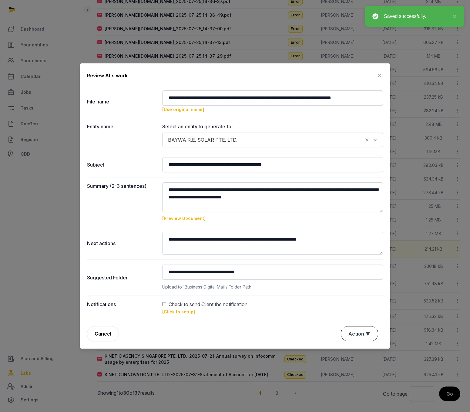
click at [366, 335] on button "Action ▼" at bounding box center [359, 334] width 37 height 15
click at [346, 305] on div "Approve" at bounding box center [359, 311] width 49 height 12
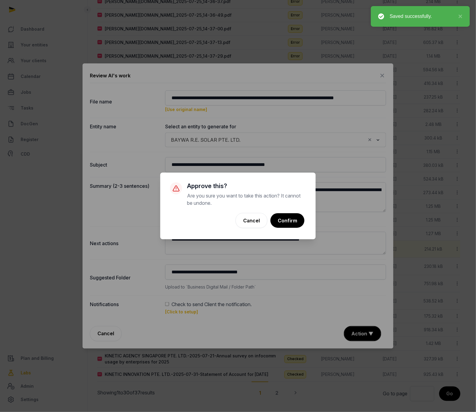
click at [288, 219] on button "Confirm" at bounding box center [287, 220] width 34 height 15
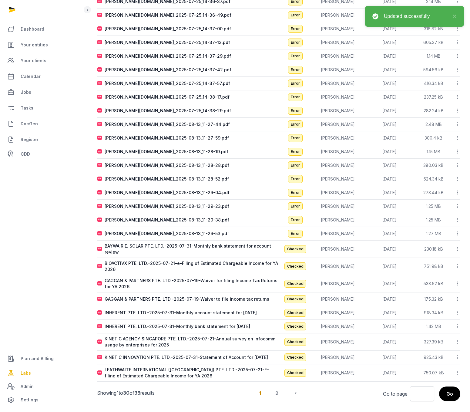
click at [457, 249] on icon at bounding box center [457, 249] width 5 height 6
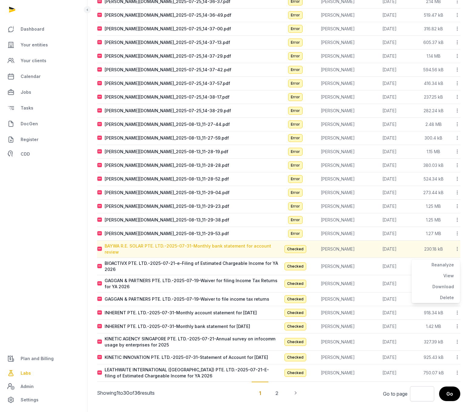
click at [204, 250] on div "BAYWA R.E. SOLAR PTE. LTD.-2025-07-31-Monthly bank statement for account review" at bounding box center [192, 249] width 174 height 12
type input "**********"
type textarea "**********"
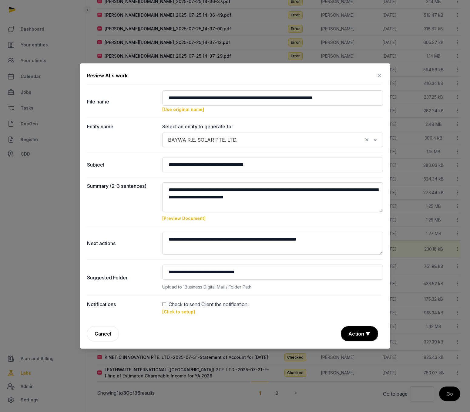
click at [167, 306] on div "Check to send Client the notification." at bounding box center [272, 304] width 221 height 7
click at [177, 312] on link "[Click to setup]" at bounding box center [178, 311] width 33 height 5
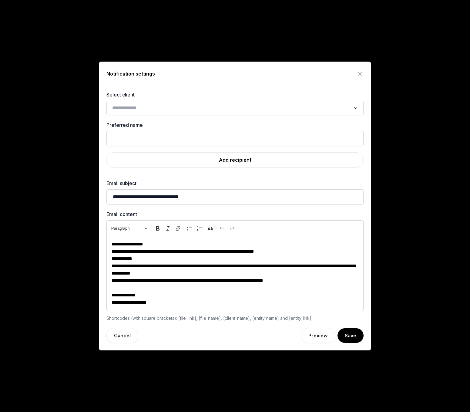
click at [143, 105] on input "Search for option" at bounding box center [230, 108] width 241 height 8
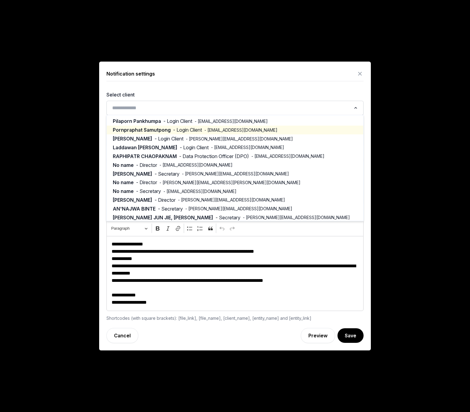
click at [138, 128] on span "Pornpraphat Samutpong" at bounding box center [142, 130] width 58 height 7
type input "**********"
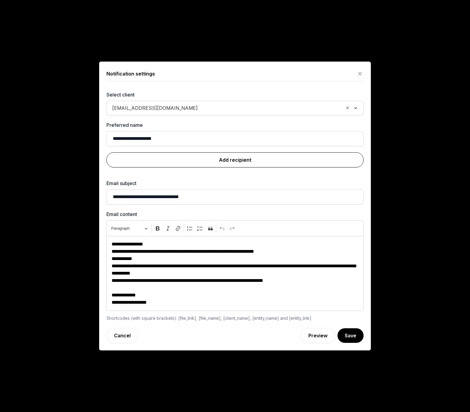
click at [239, 160] on link "Add recipient" at bounding box center [235, 159] width 257 height 15
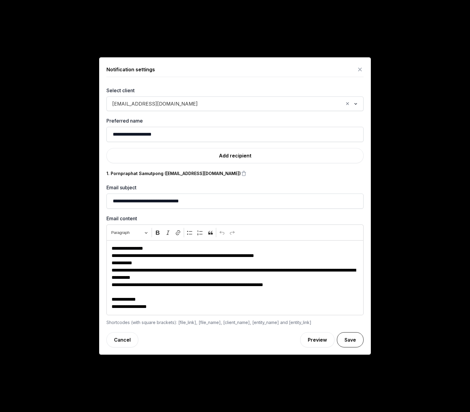
click at [347, 341] on button "Save" at bounding box center [350, 339] width 27 height 15
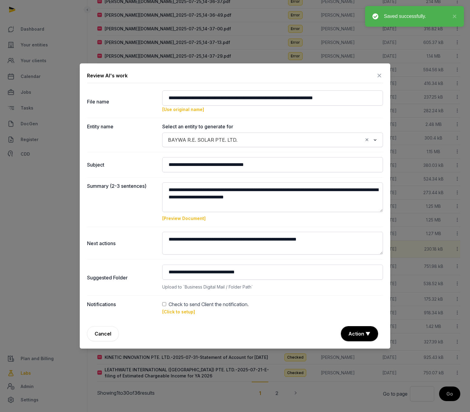
click at [360, 336] on button "Action ▼" at bounding box center [359, 334] width 37 height 15
click at [351, 305] on div "Approve" at bounding box center [359, 311] width 49 height 12
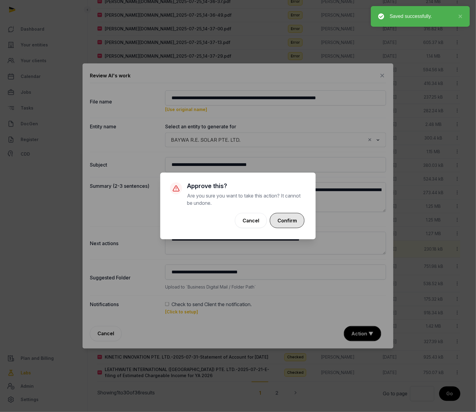
click at [285, 219] on button "Confirm" at bounding box center [287, 220] width 35 height 15
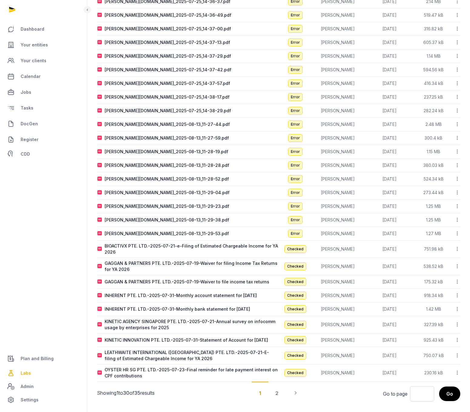
click at [458, 250] on icon at bounding box center [457, 249] width 5 height 6
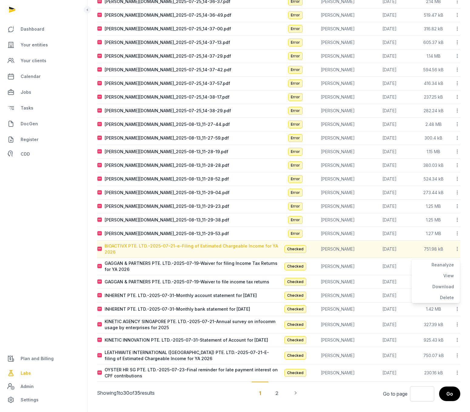
click at [217, 249] on div "BIOACTIVX PTE. LTD.-2025-07-21-e-Filing of Estimated Chargeable Income for YA 2…" at bounding box center [192, 249] width 174 height 12
type input "**********"
type textarea "**********"
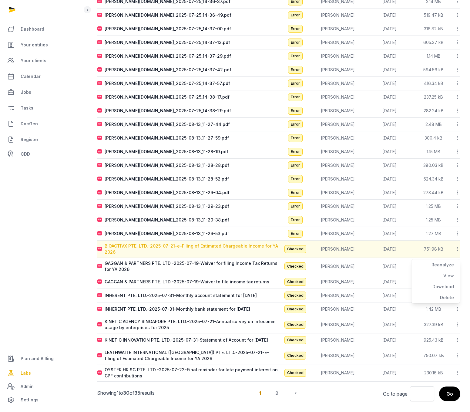
type input "**********"
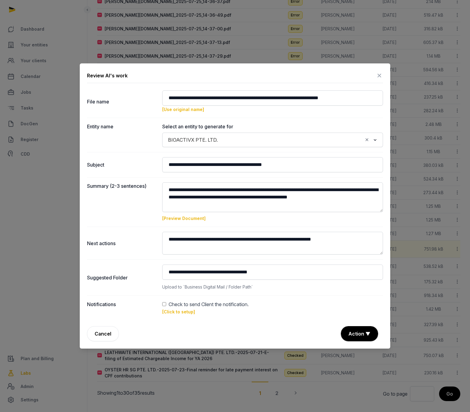
click at [190, 217] on link "[Preview Document]" at bounding box center [183, 218] width 43 height 5
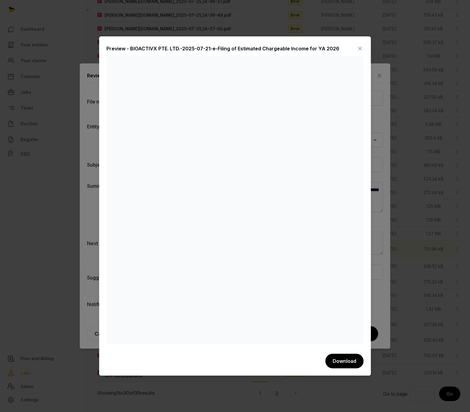
click at [360, 49] on icon at bounding box center [360, 49] width 7 height 10
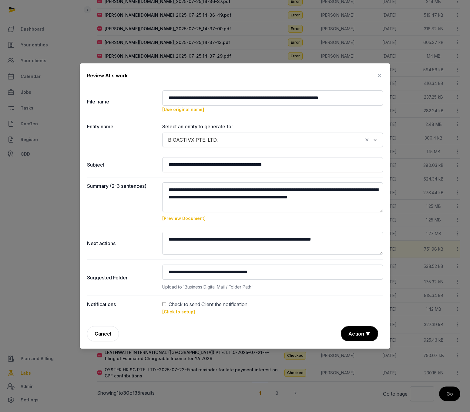
click at [179, 312] on link "[Click to setup]" at bounding box center [178, 311] width 33 height 5
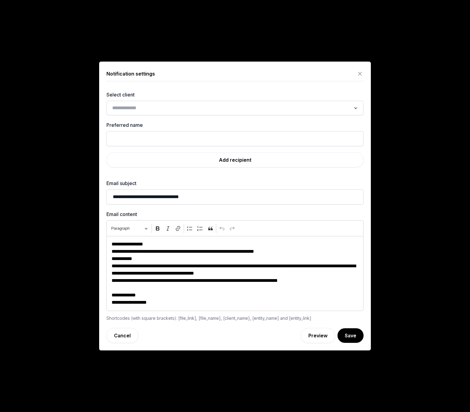
click at [179, 105] on input "Search for option" at bounding box center [230, 108] width 241 height 8
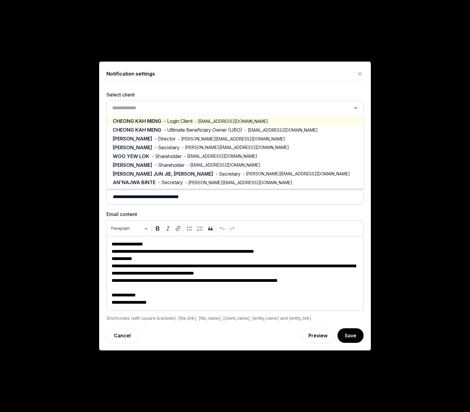
click at [185, 121] on span "- Login Client" at bounding box center [178, 121] width 29 height 7
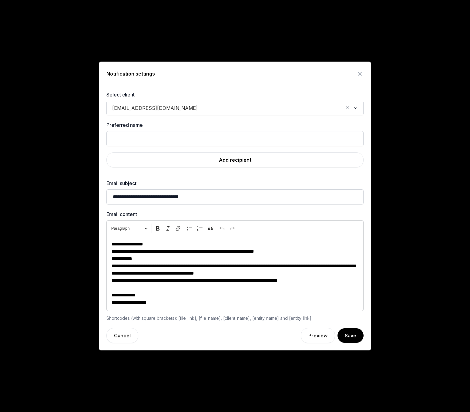
type input "**********"
click at [237, 163] on link "Add recipient" at bounding box center [235, 159] width 257 height 15
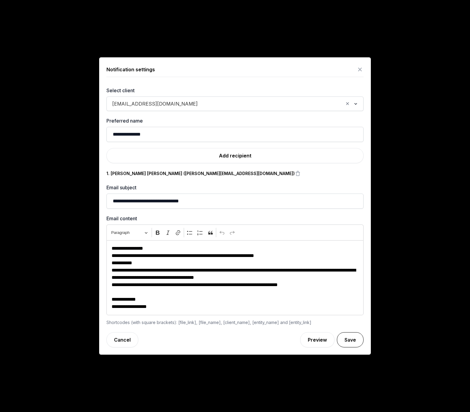
click at [355, 341] on button "Save" at bounding box center [350, 339] width 27 height 15
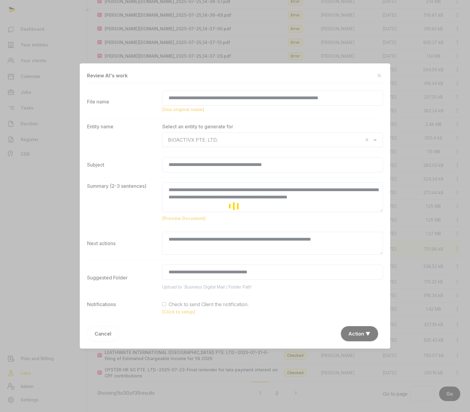
click at [357, 331] on div "Loading" at bounding box center [235, 206] width 470 height 412
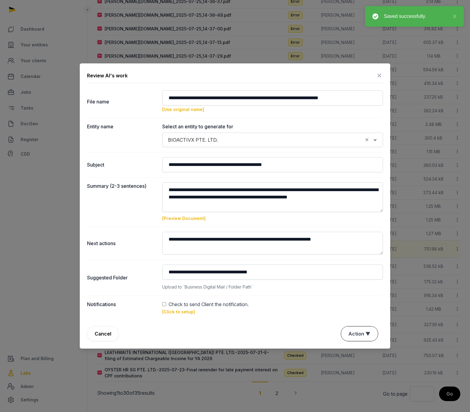
click at [357, 333] on button "Action ▼" at bounding box center [359, 334] width 37 height 15
click at [354, 305] on div "Approve" at bounding box center [359, 311] width 49 height 12
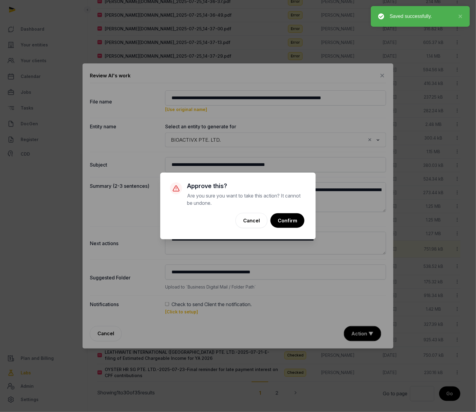
click at [288, 225] on button "Confirm" at bounding box center [287, 220] width 34 height 15
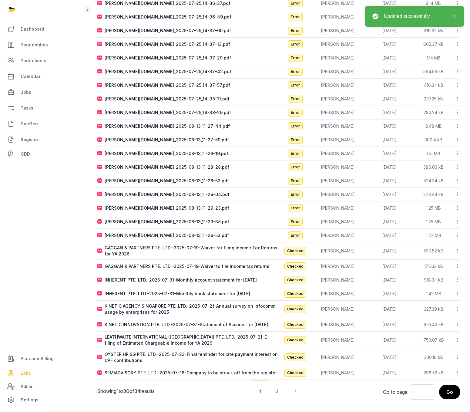
click at [457, 248] on icon at bounding box center [457, 251] width 5 height 6
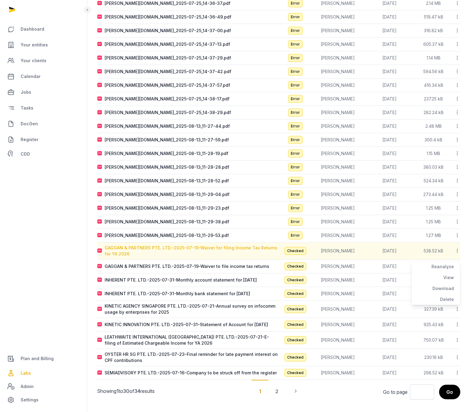
click at [234, 245] on div "GAGGAN & PARTNERS PTE. LTD.-2025-07-19-Waiver for filing Income Tax Returns for…" at bounding box center [192, 251] width 174 height 12
type input "**********"
type textarea "**********"
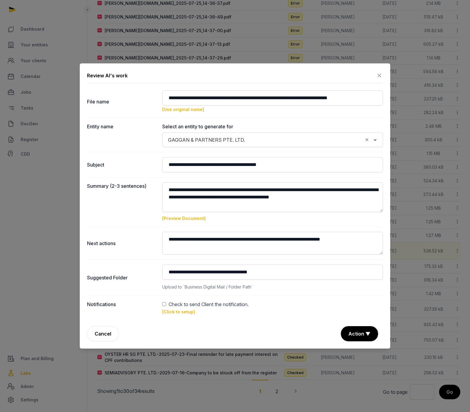
click at [179, 313] on link "[Click to setup]" at bounding box center [178, 311] width 33 height 5
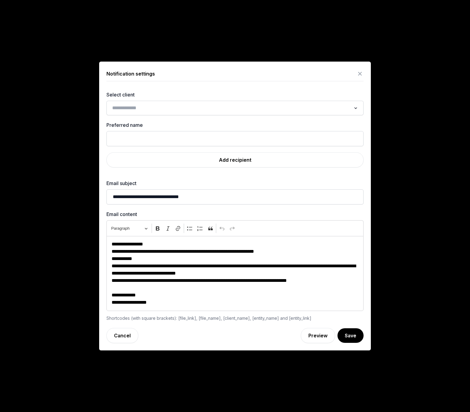
click at [135, 107] on input "Search for option" at bounding box center [230, 108] width 241 height 8
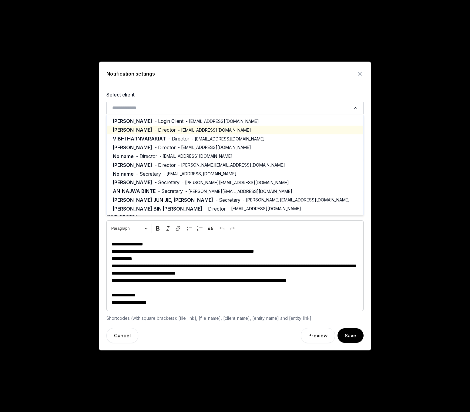
click at [155, 129] on span "- Director" at bounding box center [165, 130] width 21 height 7
type input "********"
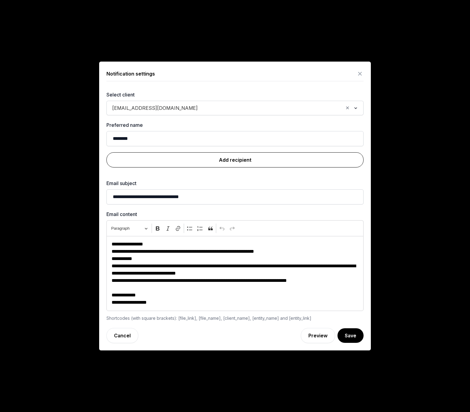
click at [228, 163] on link "Add recipient" at bounding box center [235, 159] width 257 height 15
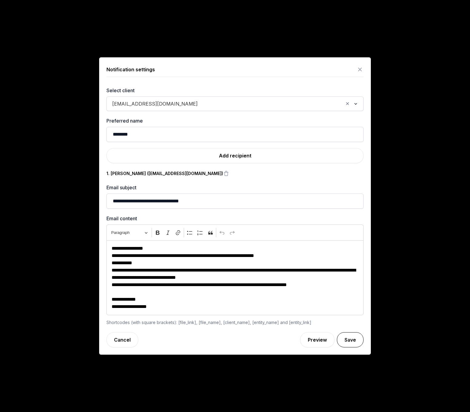
click at [351, 340] on button "Save" at bounding box center [350, 339] width 27 height 15
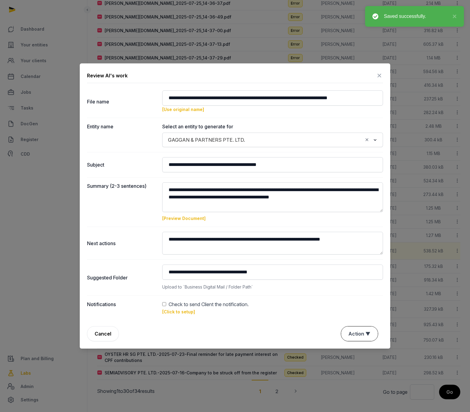
click at [353, 336] on button "Action ▼" at bounding box center [359, 334] width 37 height 15
click at [349, 305] on div "Approve" at bounding box center [359, 311] width 49 height 12
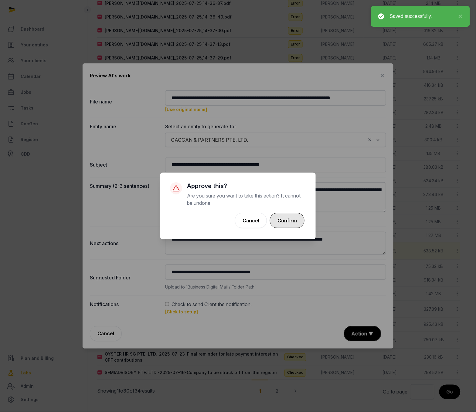
click at [295, 223] on button "Confirm" at bounding box center [287, 220] width 35 height 15
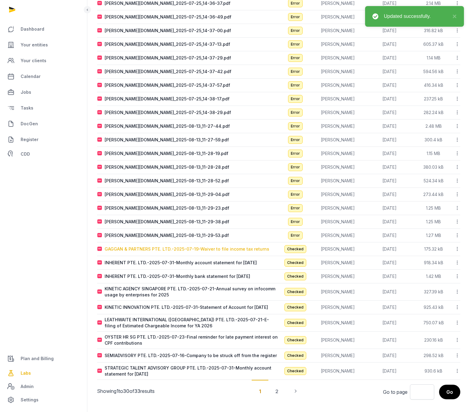
click at [153, 247] on div "GAGGAN & PARTNERS PTE. LTD.-2025-07-19-Waiver to file income tax returns" at bounding box center [187, 249] width 165 height 6
type input "**********"
type textarea "**********"
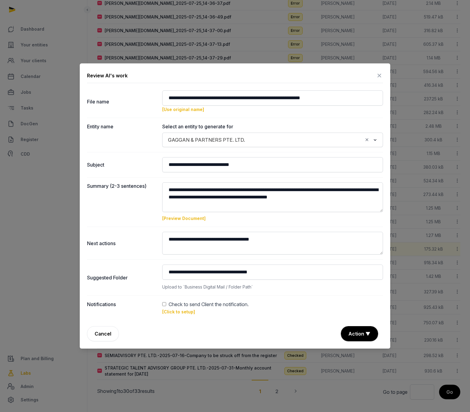
click at [178, 312] on link "[Click to setup]" at bounding box center [178, 311] width 33 height 5
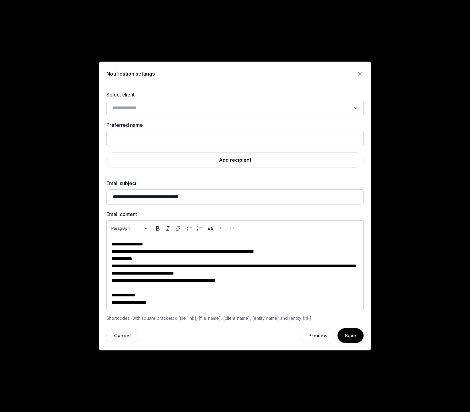
click at [151, 109] on input "Search for option" at bounding box center [230, 108] width 241 height 8
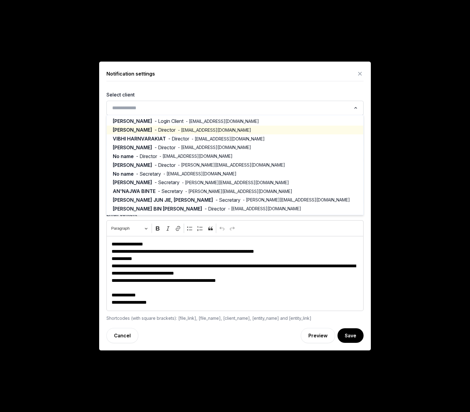
click at [155, 131] on span "- Director" at bounding box center [165, 130] width 21 height 7
type input "********"
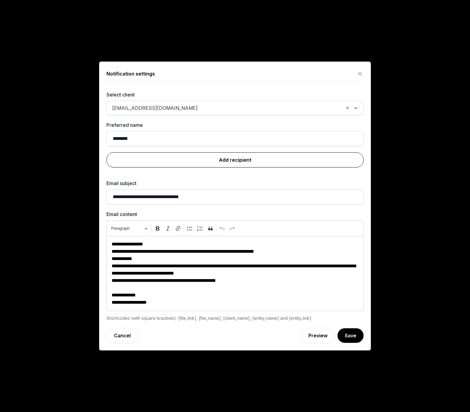
click at [234, 155] on link "Add recipient" at bounding box center [235, 159] width 257 height 15
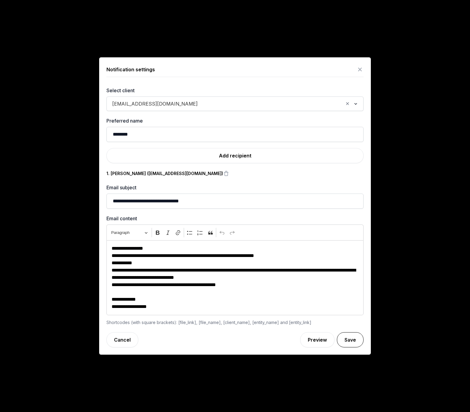
click at [355, 342] on button "Save" at bounding box center [350, 339] width 27 height 15
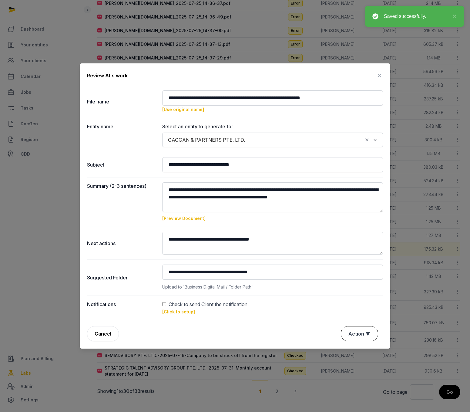
click at [359, 333] on button "Action ▼" at bounding box center [359, 334] width 37 height 15
click at [355, 305] on div "Approve" at bounding box center [359, 311] width 49 height 12
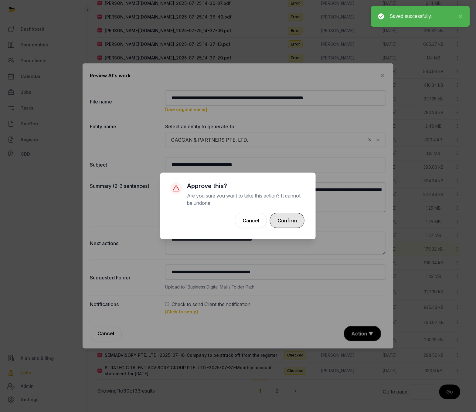
click at [295, 222] on button "Confirm" at bounding box center [287, 220] width 35 height 15
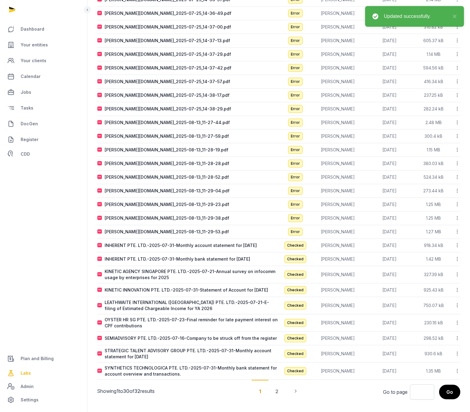
scroll to position [145, 0]
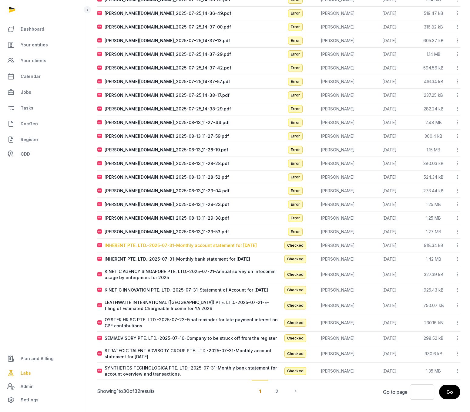
click at [184, 244] on div "INHERENT PTE. LTD.-2025-07-31-Monthly account statement for July 2025" at bounding box center [181, 245] width 152 height 6
type input "**********"
type textarea "**********"
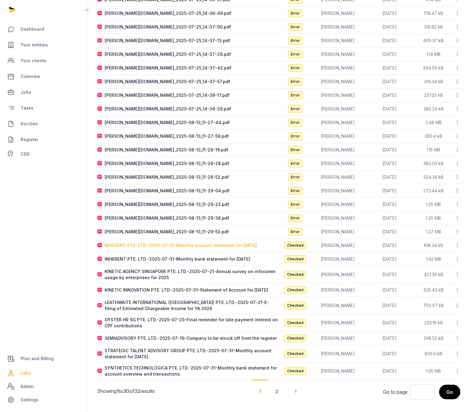
type input "**********"
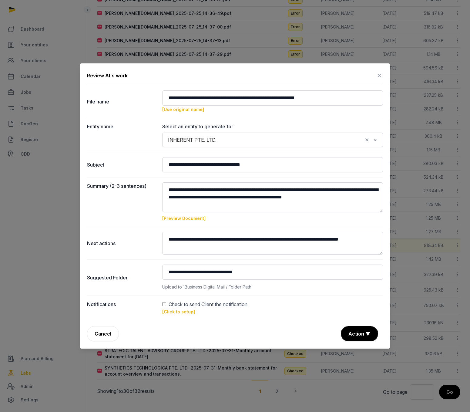
click at [178, 314] on link "[Click to setup]" at bounding box center [178, 311] width 33 height 5
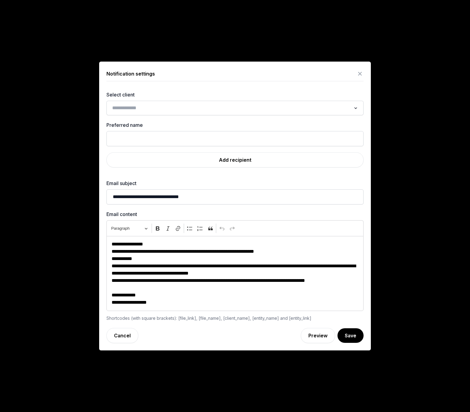
click at [168, 111] on input "Search for option" at bounding box center [230, 108] width 241 height 8
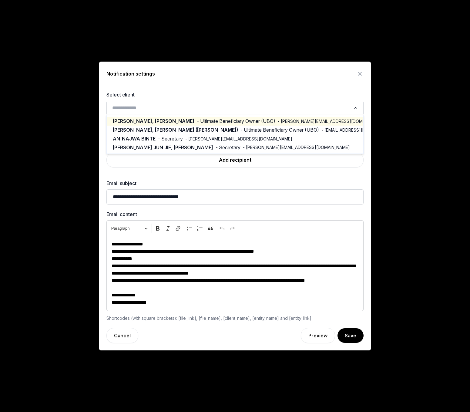
click at [197, 120] on span "- Ultimate Beneficiary Owner (UBO)" at bounding box center [236, 121] width 79 height 7
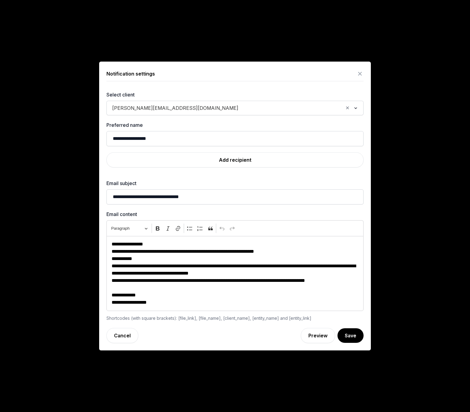
click at [164, 108] on span "karen@threshold-allies.com" at bounding box center [175, 108] width 129 height 8
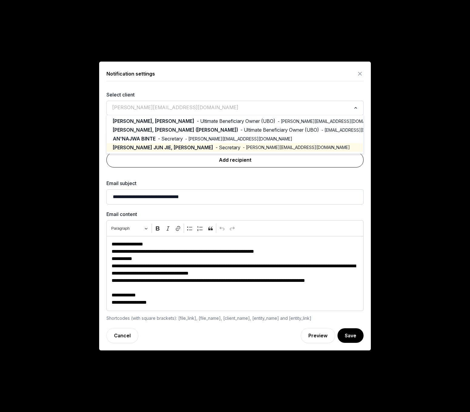
click at [236, 159] on link "Add recipient" at bounding box center [235, 159] width 257 height 15
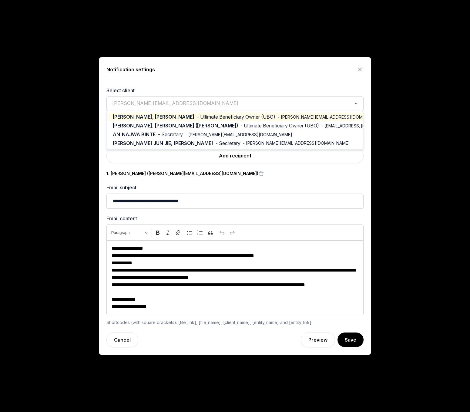
click at [190, 107] on input "Search for option" at bounding box center [230, 104] width 241 height 8
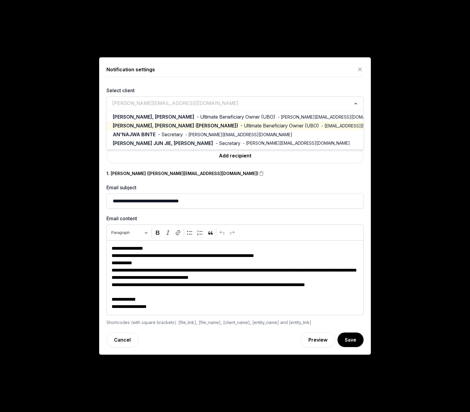
click at [177, 124] on span "TAY JINGYI, KENNETH (ZHENG JINGYI)" at bounding box center [175, 125] width 125 height 7
type input "**********"
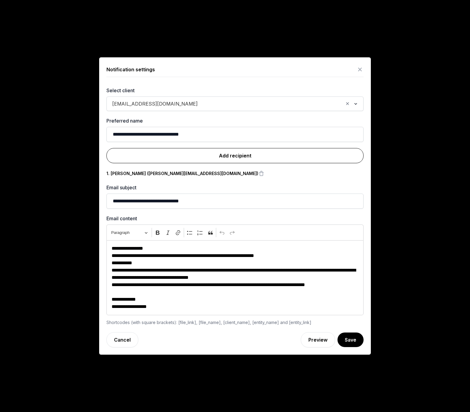
click at [240, 158] on link "Add recipient" at bounding box center [235, 155] width 257 height 15
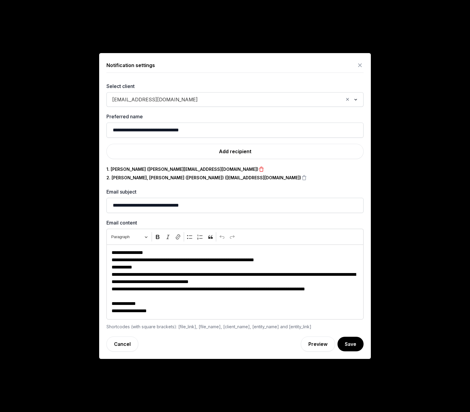
click at [259, 168] on icon at bounding box center [262, 169] width 6 height 8
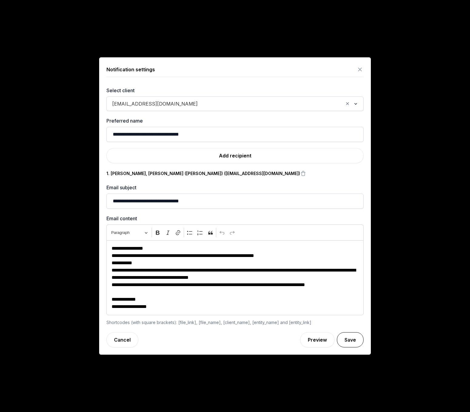
click at [354, 340] on button "Save" at bounding box center [350, 339] width 27 height 15
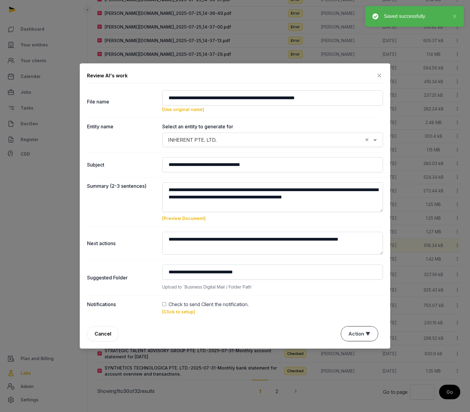
click at [357, 333] on button "Action ▼" at bounding box center [359, 334] width 37 height 15
click at [354, 305] on div "Approve" at bounding box center [359, 311] width 49 height 12
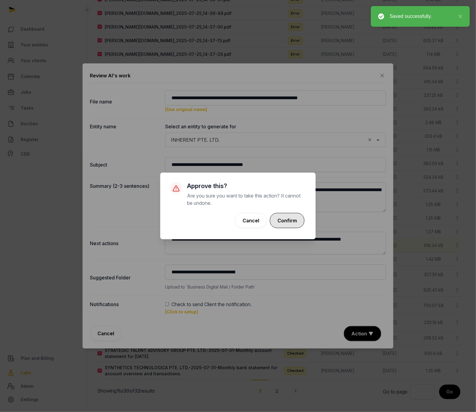
click at [292, 216] on button "Confirm" at bounding box center [287, 220] width 35 height 15
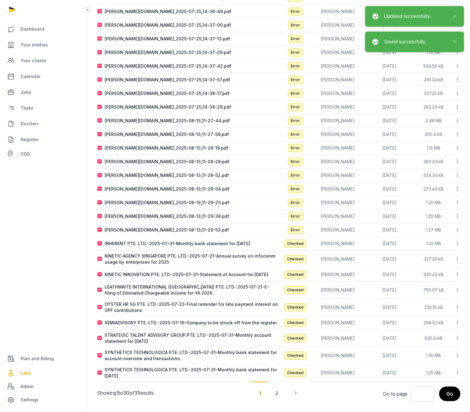
scroll to position [149, 0]
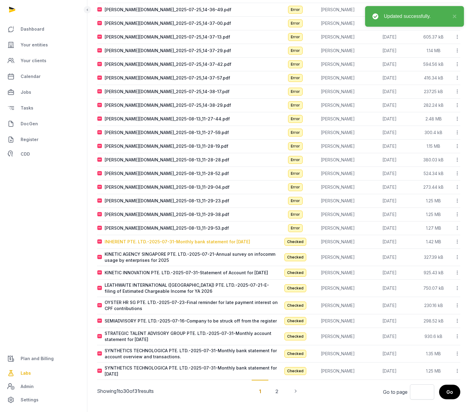
click at [164, 242] on div "INHERENT PTE. LTD.-2025-07-31-Monthly bank statement for July 2025" at bounding box center [178, 242] width 146 height 6
type input "**********"
type textarea "**********"
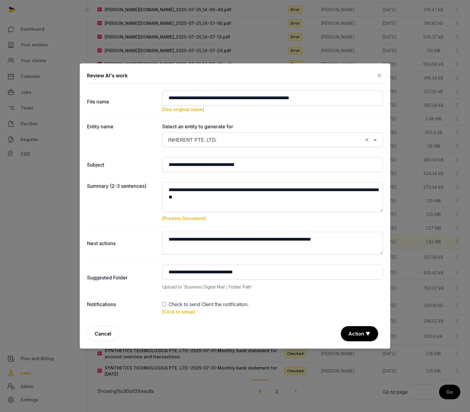
click at [179, 310] on link "[Click to setup]" at bounding box center [178, 311] width 33 height 5
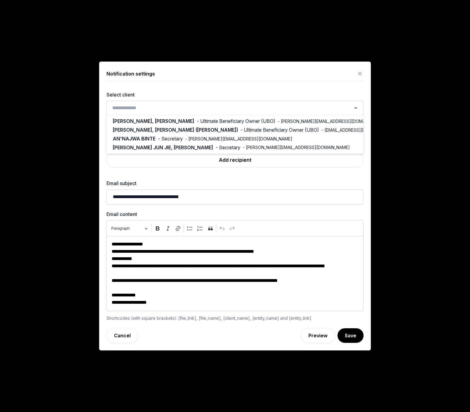
click at [139, 110] on input "Search for option" at bounding box center [230, 108] width 241 height 8
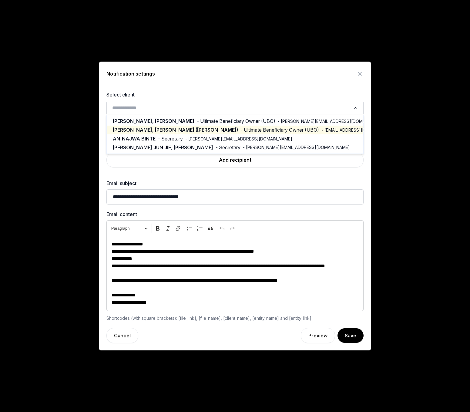
click at [145, 127] on span "TAY JINGYI, KENNETH (ZHENG JINGYI)" at bounding box center [175, 130] width 125 height 7
type input "**********"
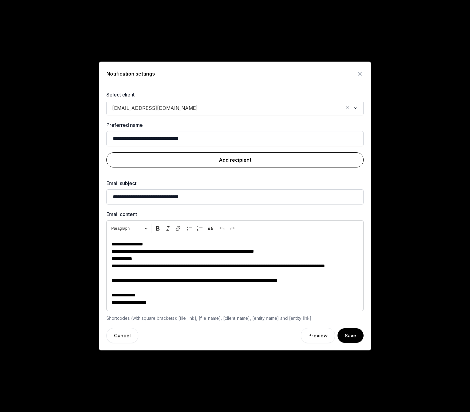
click at [226, 164] on link "Add recipient" at bounding box center [235, 159] width 257 height 15
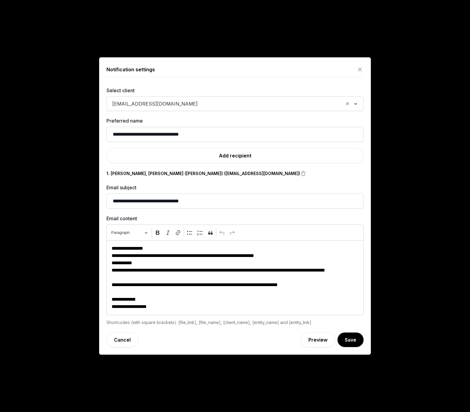
click at [345, 342] on button "Save" at bounding box center [351, 340] width 26 height 15
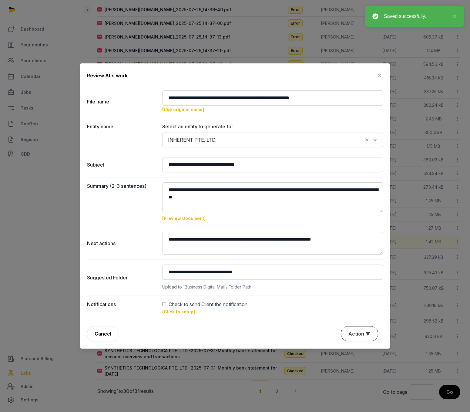
click at [360, 333] on button "Action ▼" at bounding box center [359, 334] width 37 height 15
click at [355, 305] on div "Approve" at bounding box center [359, 311] width 49 height 12
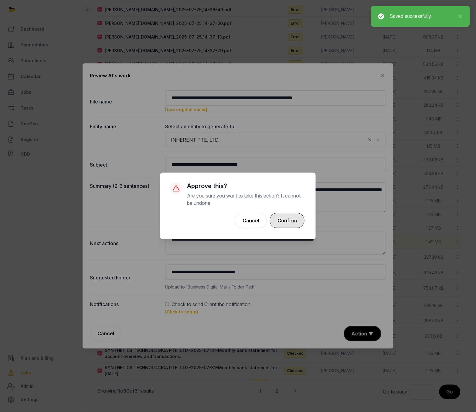
click at [289, 219] on button "Confirm" at bounding box center [287, 220] width 35 height 15
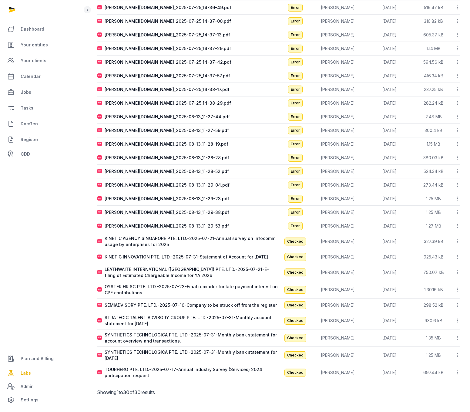
scroll to position [152, 0]
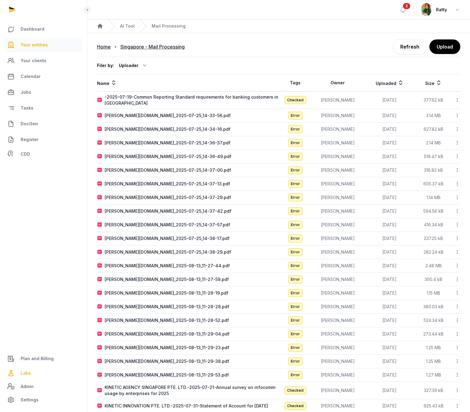
click at [36, 45] on span "Your entities" at bounding box center [34, 44] width 27 height 7
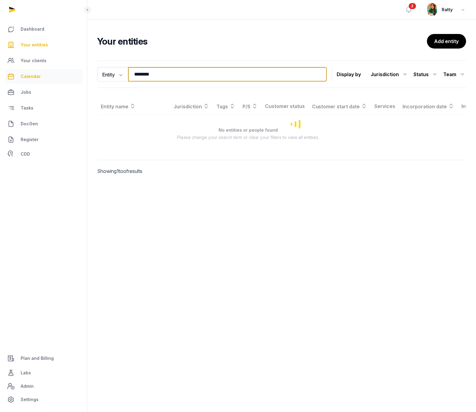
drag, startPoint x: 161, startPoint y: 76, endPoint x: 54, endPoint y: 70, distance: 107.9
click at [64, 74] on div "Dashboard Your entities Your clients Calendar Jobs Tasks DocGen Register CDD Pl…" at bounding box center [238, 206] width 476 height 412
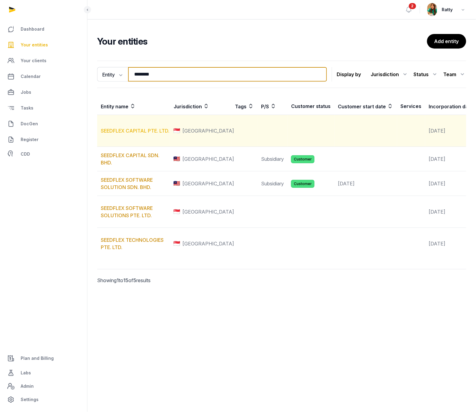
type input "********"
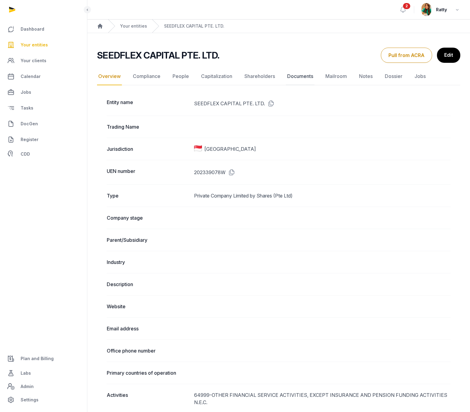
click at [305, 76] on link "Documents" at bounding box center [300, 77] width 29 height 18
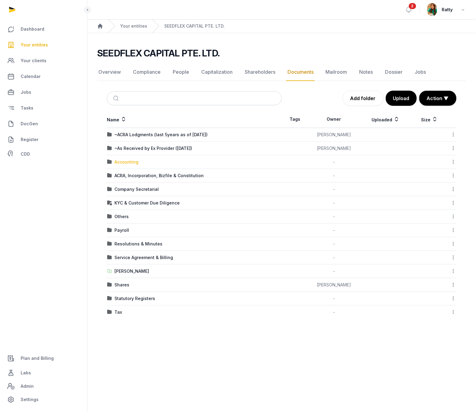
click at [124, 161] on div "Accounting" at bounding box center [126, 162] width 24 height 6
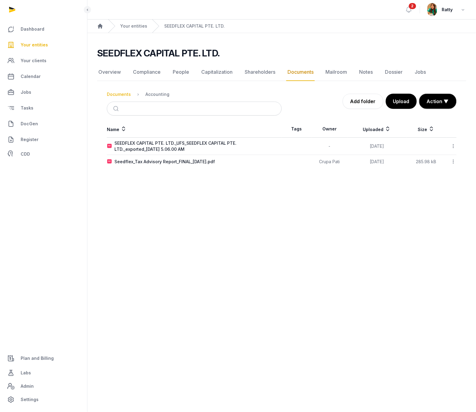
click at [115, 95] on div "Documents" at bounding box center [119, 94] width 24 height 6
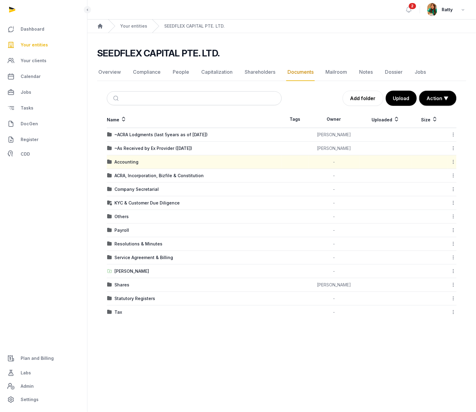
click at [454, 163] on icon at bounding box center [453, 162] width 5 height 6
click at [436, 183] on div "Download Folder" at bounding box center [432, 188] width 49 height 11
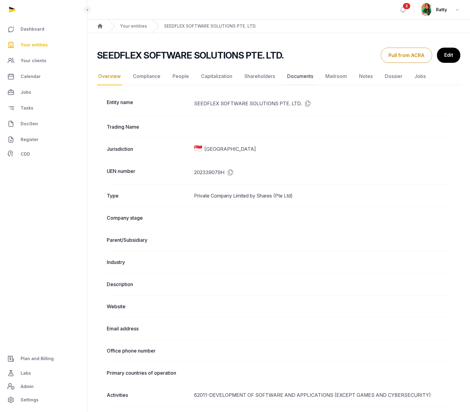
click at [298, 75] on link "Documents" at bounding box center [300, 77] width 29 height 18
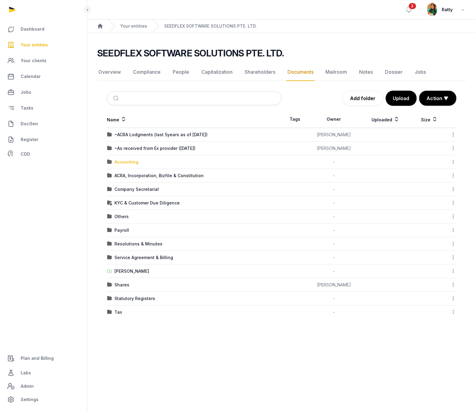
click at [125, 163] on div "Accounting" at bounding box center [126, 162] width 24 height 6
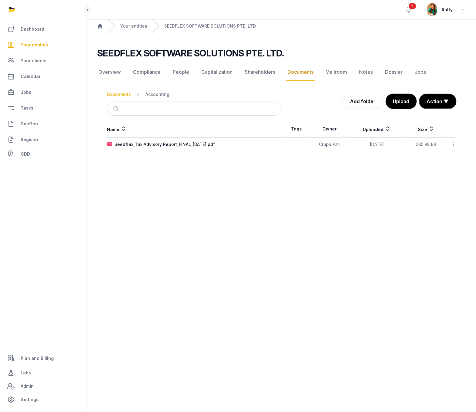
click at [115, 96] on div "Documents" at bounding box center [119, 94] width 24 height 6
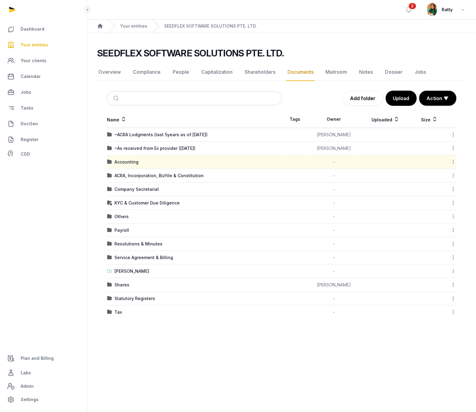
click at [453, 163] on icon at bounding box center [453, 162] width 5 height 6
click at [442, 183] on div "Download Folder" at bounding box center [432, 188] width 49 height 11
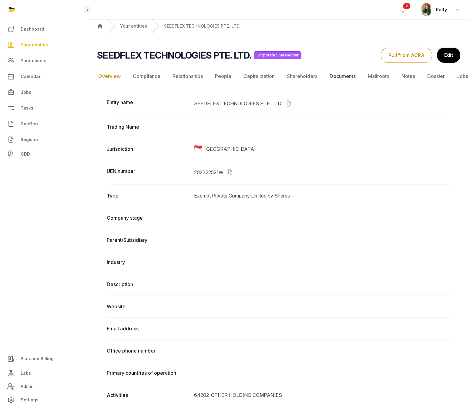
click at [345, 77] on link "Documents" at bounding box center [343, 77] width 29 height 18
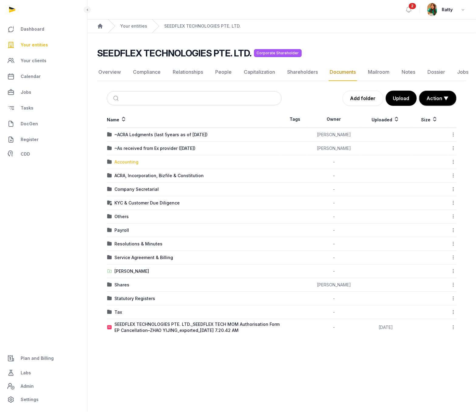
click at [126, 164] on div "Accounting" at bounding box center [126, 162] width 24 height 6
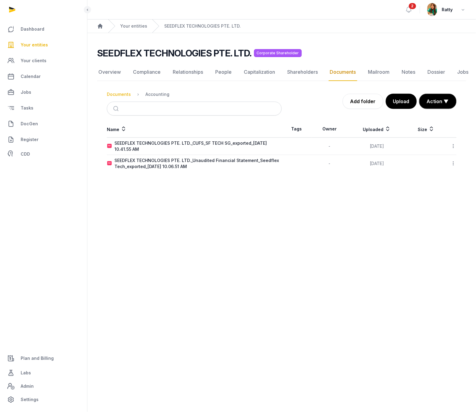
click at [125, 96] on div "Documents" at bounding box center [119, 94] width 24 height 6
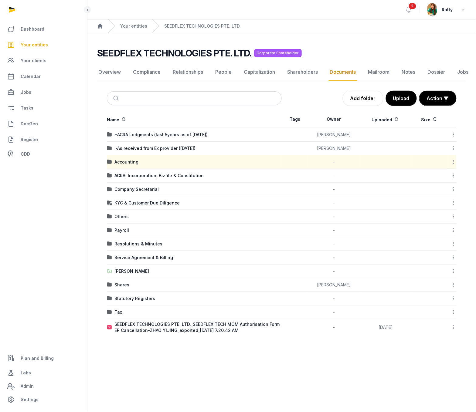
click at [453, 164] on icon at bounding box center [453, 162] width 5 height 6
click at [435, 183] on div "Download Folder" at bounding box center [432, 188] width 49 height 11
click at [126, 233] on div "Payroll" at bounding box center [121, 230] width 15 height 6
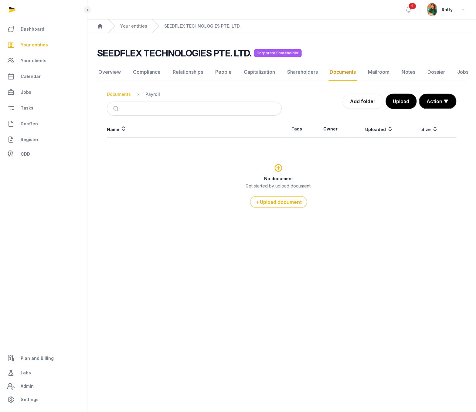
click at [115, 96] on div "Documents" at bounding box center [119, 94] width 24 height 6
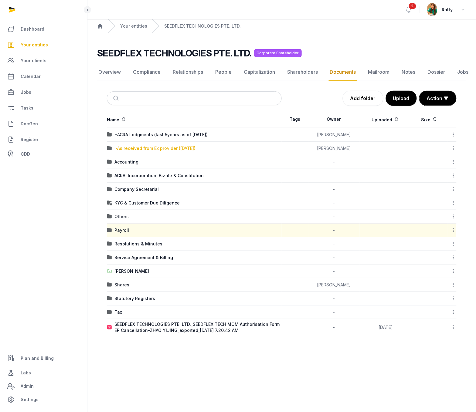
click at [147, 151] on div "~As received from Ex provider ([DATE])" at bounding box center [154, 148] width 81 height 6
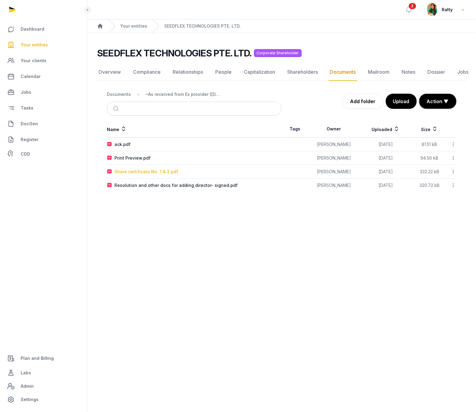
click at [148, 171] on div "Share certificate No. 1 & 2.pdf" at bounding box center [146, 172] width 64 height 6
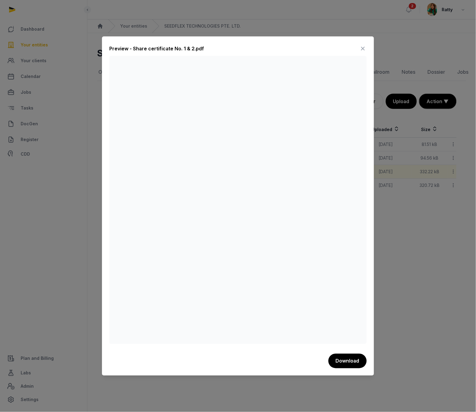
click at [361, 48] on icon at bounding box center [362, 49] width 7 height 10
